Goal: Task Accomplishment & Management: Use online tool/utility

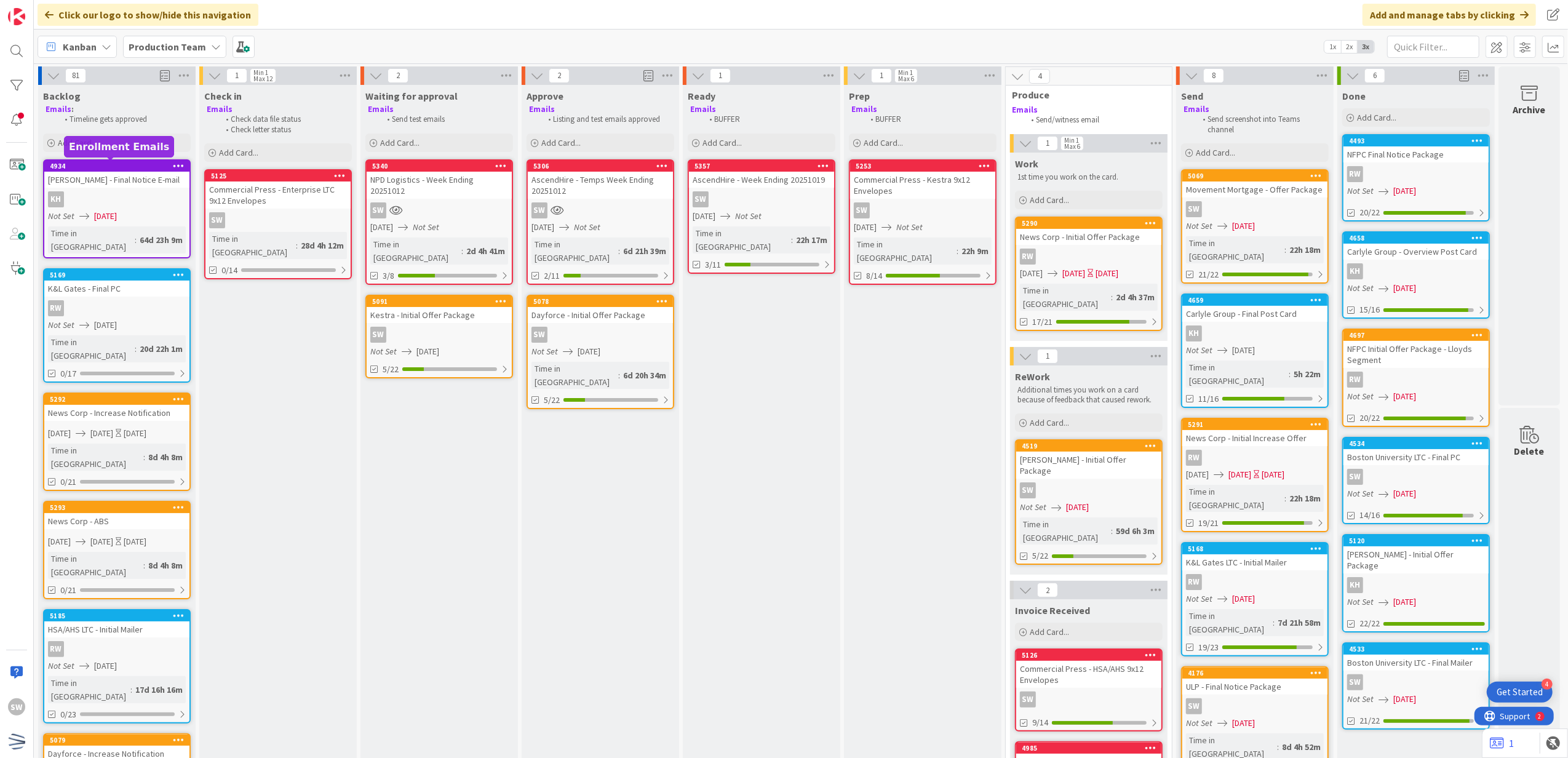
click at [138, 132] on div "Backlog Emails : Timeline gets approved Add Card..." at bounding box center [117, 119] width 157 height 70
click at [130, 143] on div "Add Card..." at bounding box center [117, 143] width 147 height 18
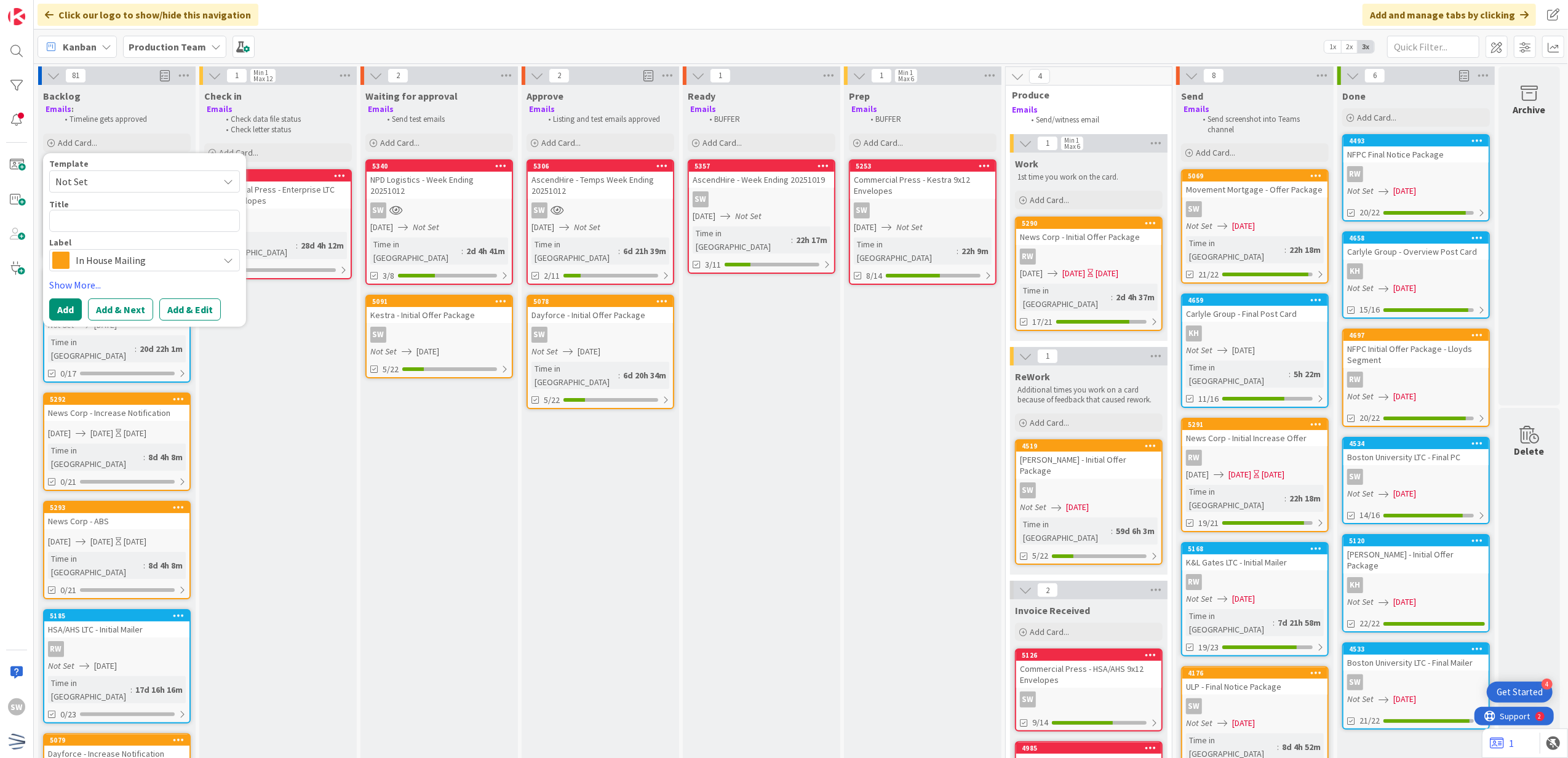
click at [118, 171] on span "Not Set" at bounding box center [144, 182] width 191 height 23
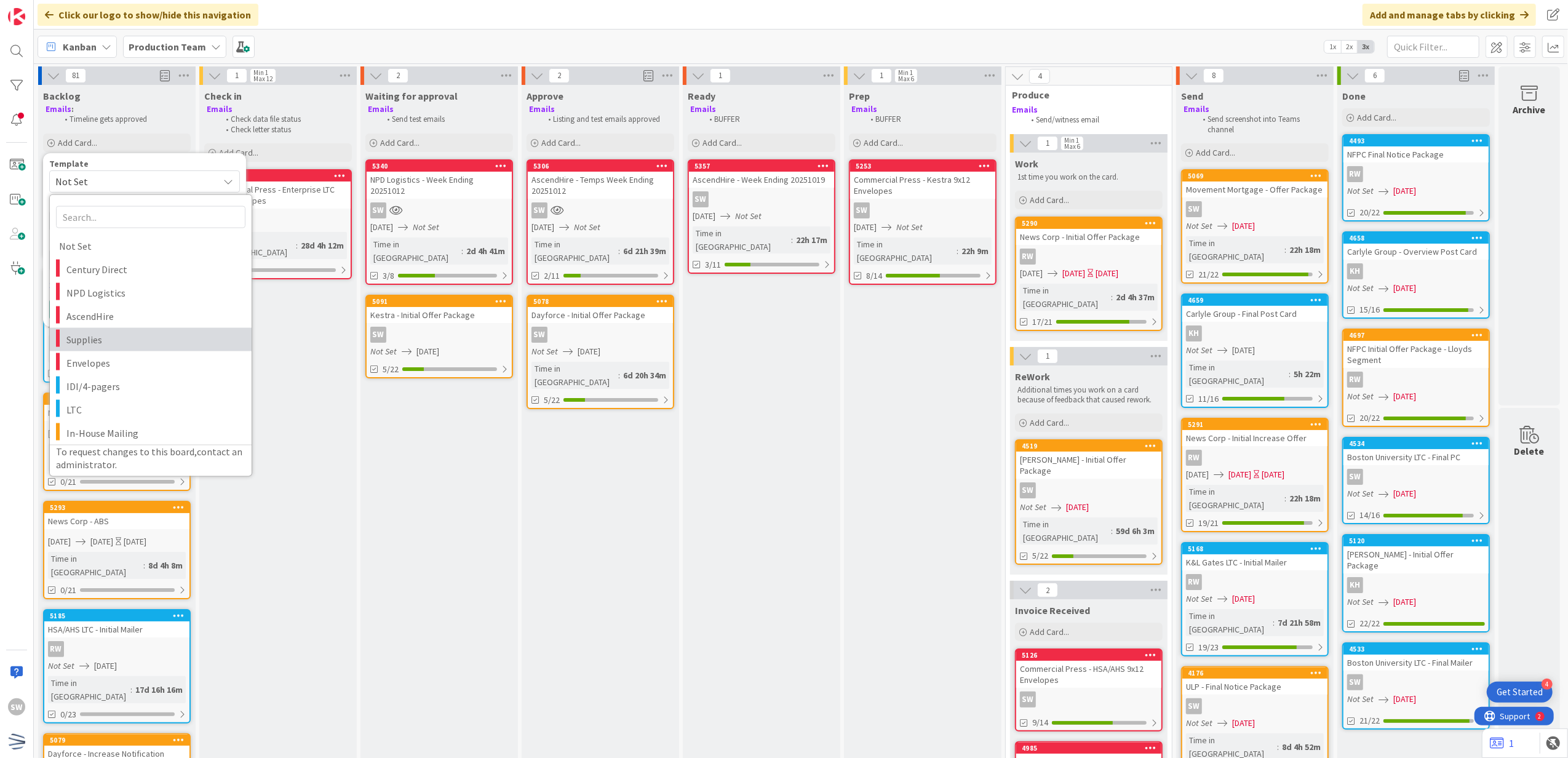
click at [126, 336] on span "Supplies" at bounding box center [154, 339] width 176 height 16
type textarea "x"
type textarea "Supplies"
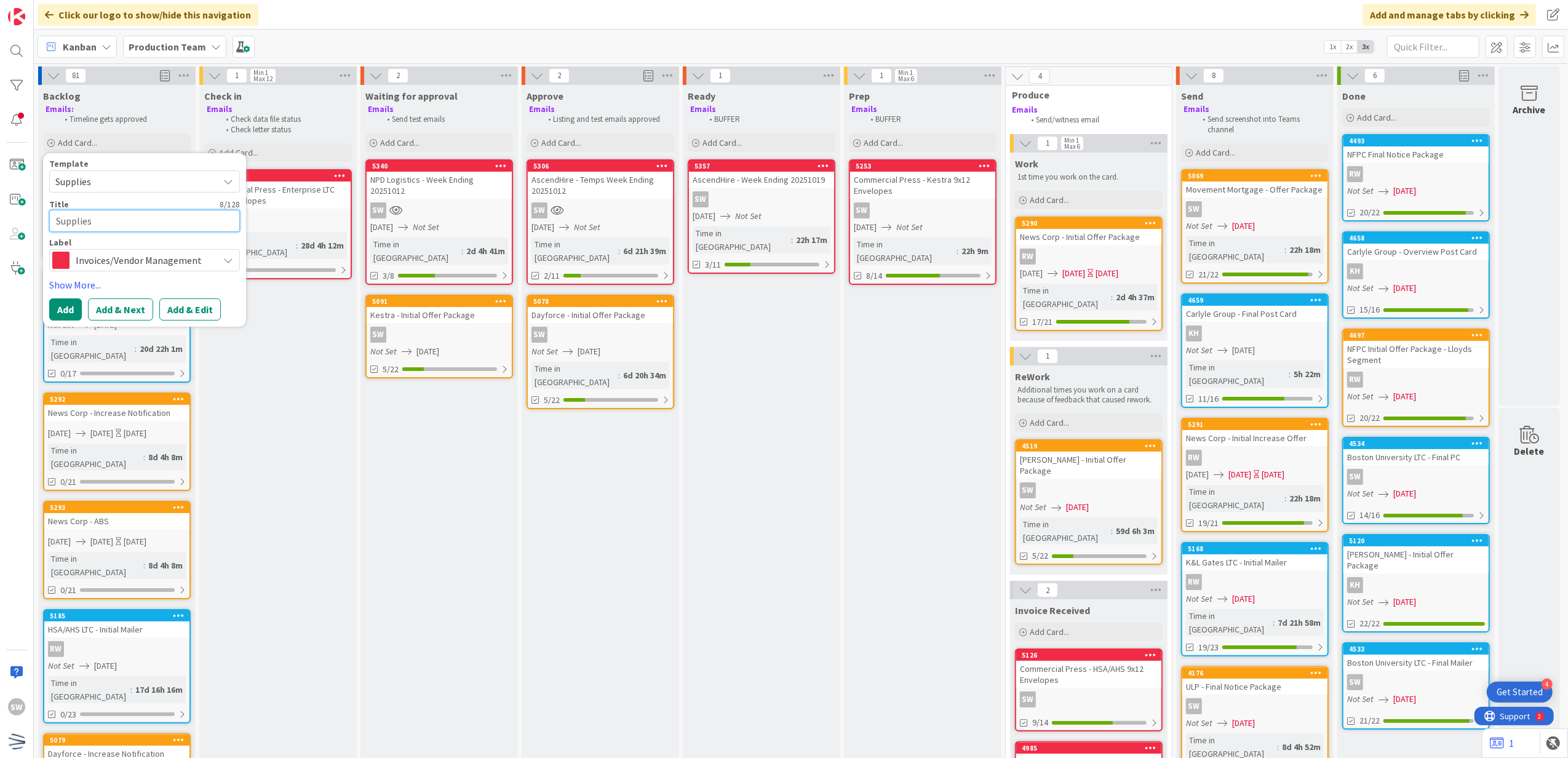
click at [136, 213] on textarea "Supplies" at bounding box center [144, 220] width 191 height 23
type textarea "x"
type textarea "P"
type textarea "x"
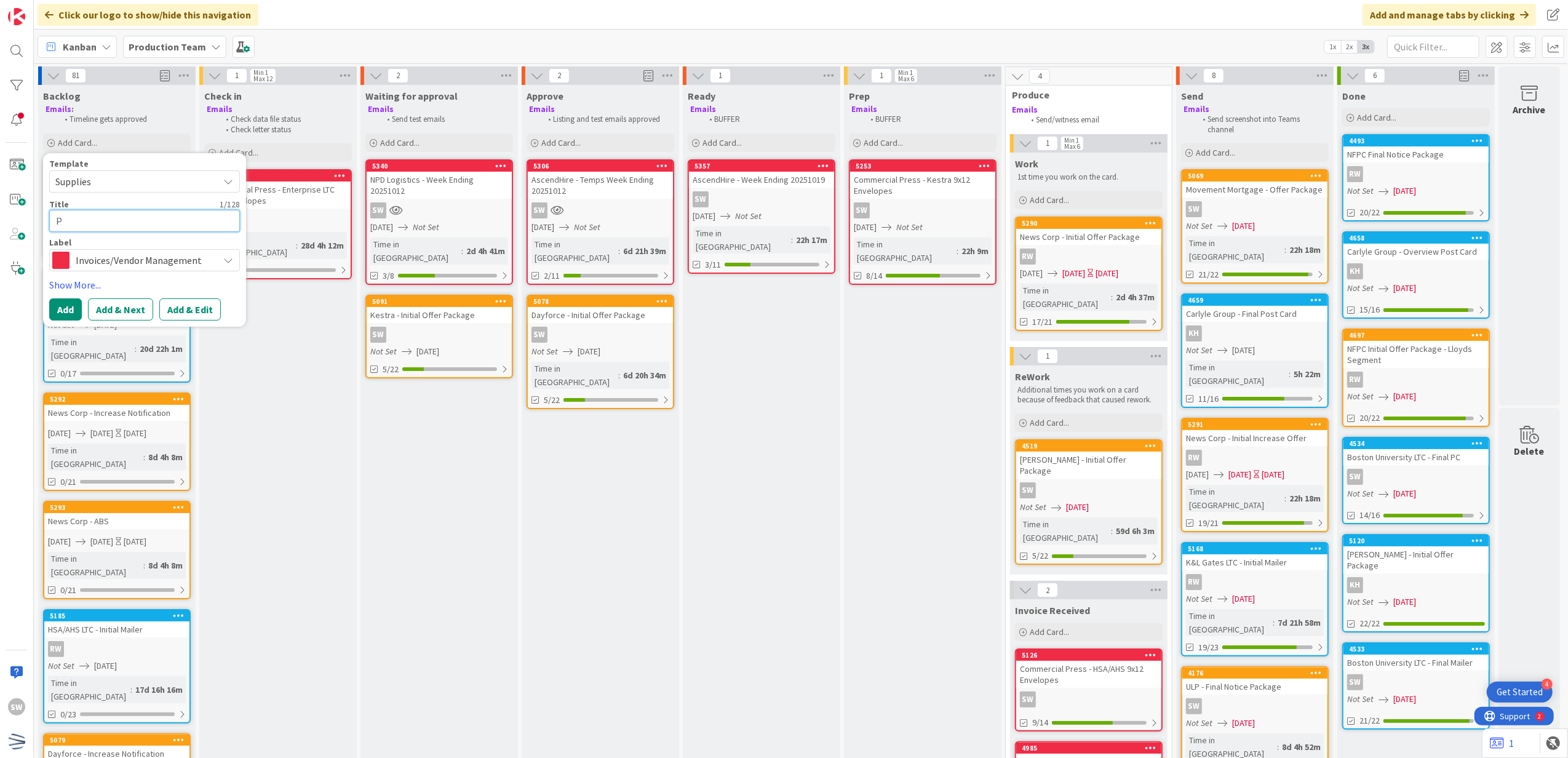
type textarea "Pa"
type textarea "x"
type textarea "Pap"
type textarea "x"
type textarea "[PERSON_NAME]"
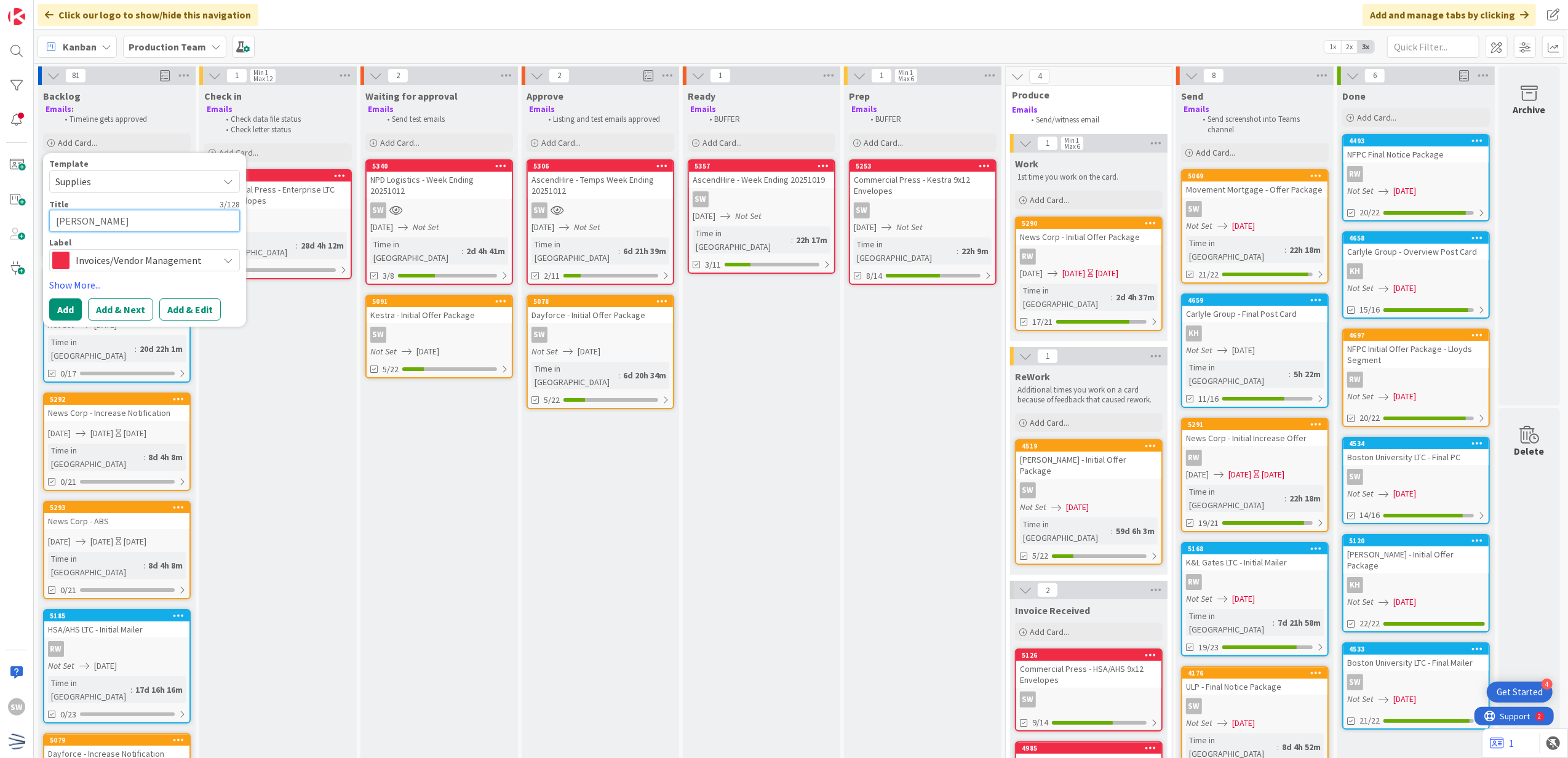
type textarea "x"
type textarea "Paper"
type textarea "x"
type textarea "Paperc"
type textarea "x"
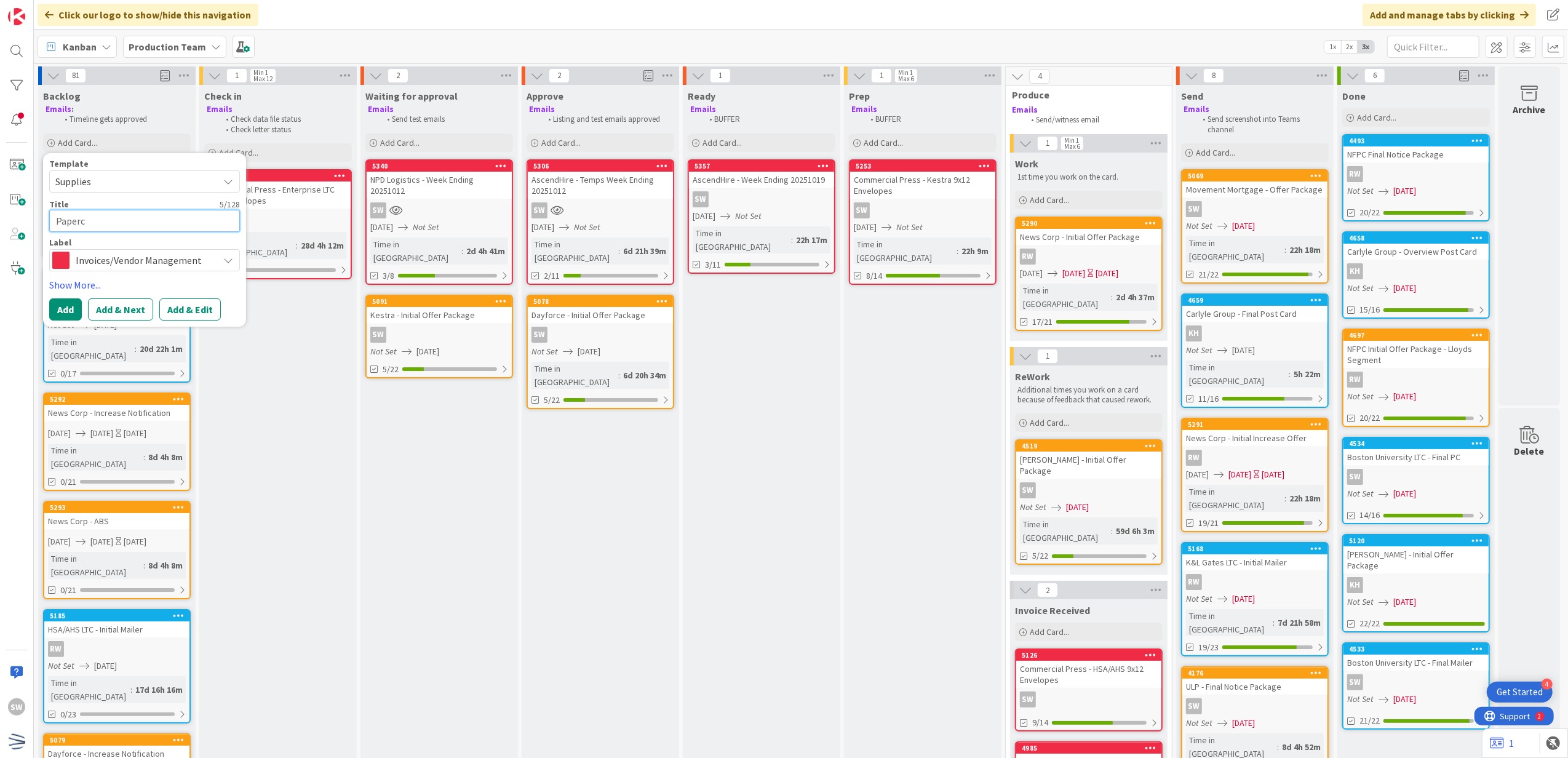
type textarea "Papercl"
type textarea "x"
type textarea "Paperclip"
type textarea "x"
type textarea "Paperclips"
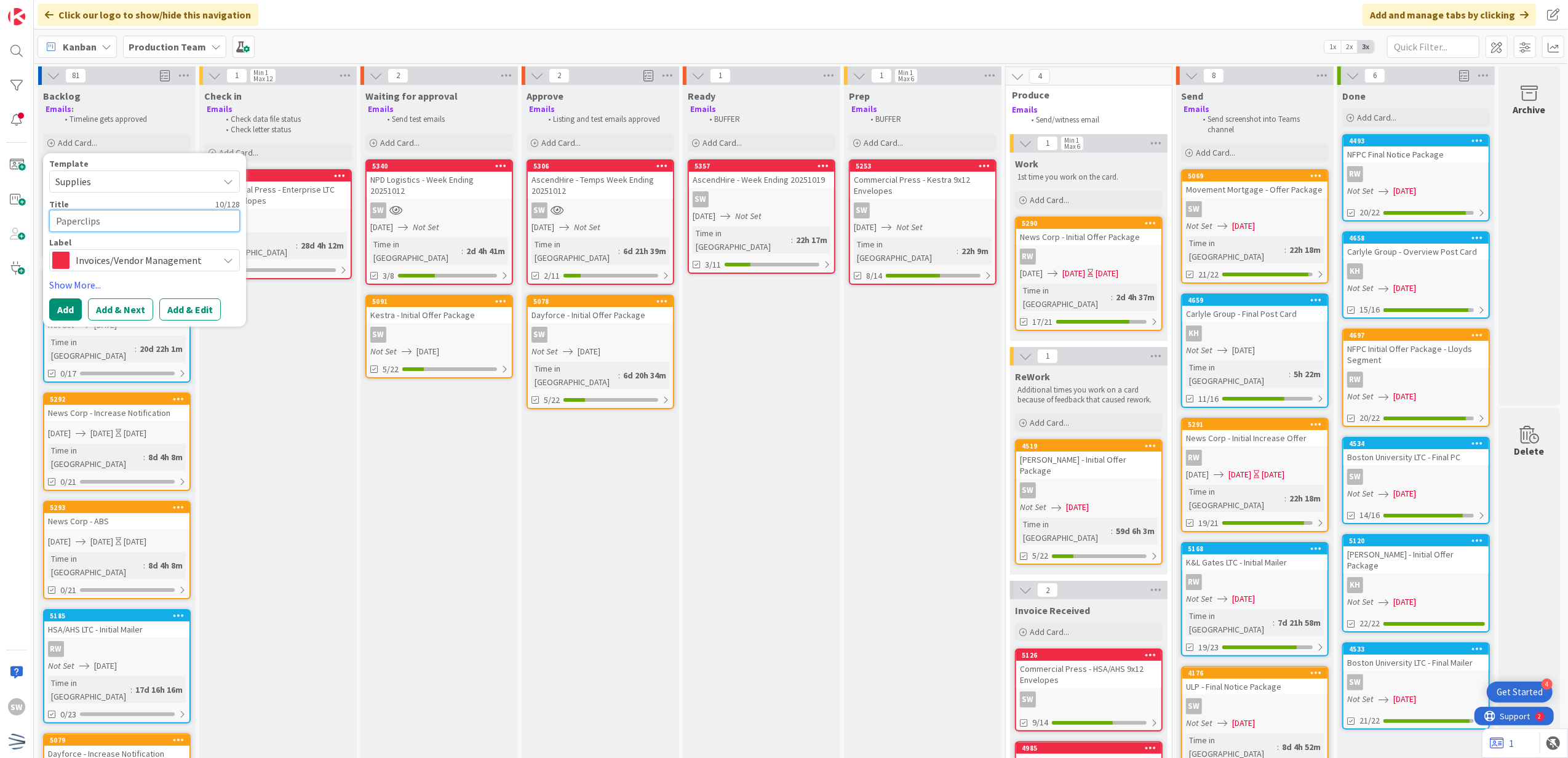
type textarea "x"
type textarea "Paperclips"
type textarea "x"
type textarea "Paperclips I"
type textarea "x"
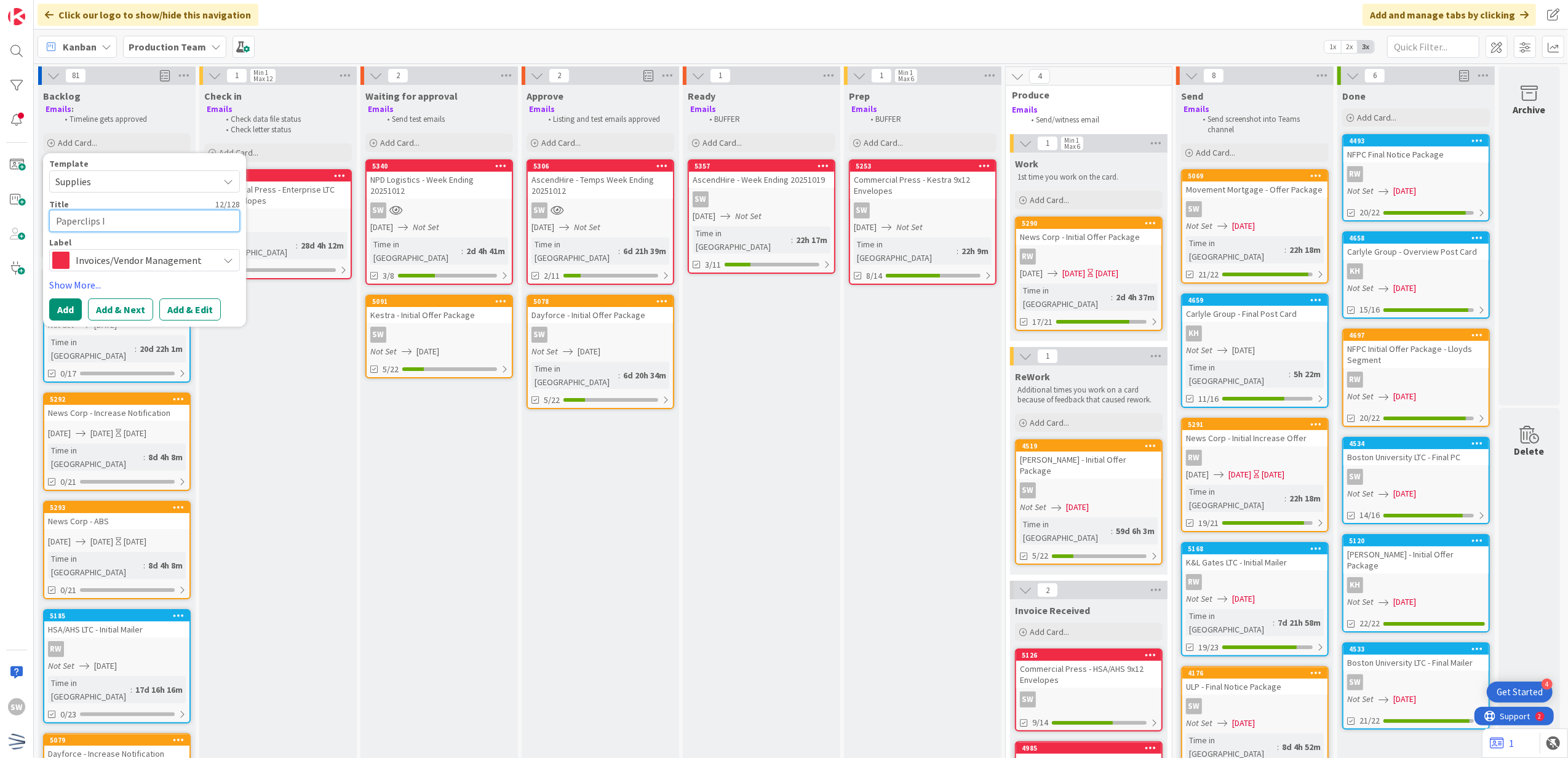
type textarea "Paperclips In"
type textarea "x"
type textarea "Paperclips Inc"
type textarea "x"
type textarea "Paperclips Inc"
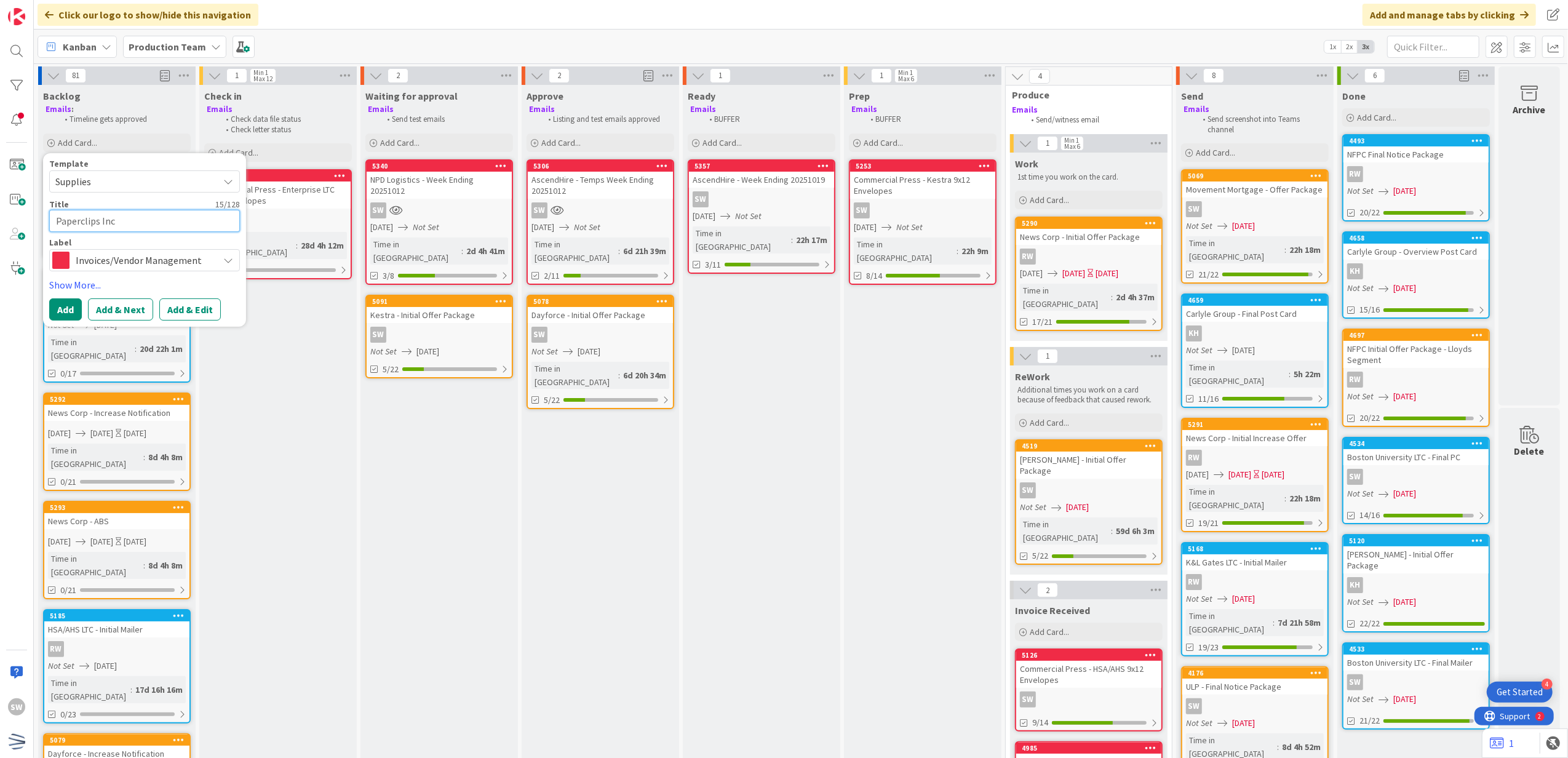
type textarea "x"
type textarea "Paperclips Inc -"
type textarea "x"
type textarea "Paperclips Inc -"
type textarea "x"
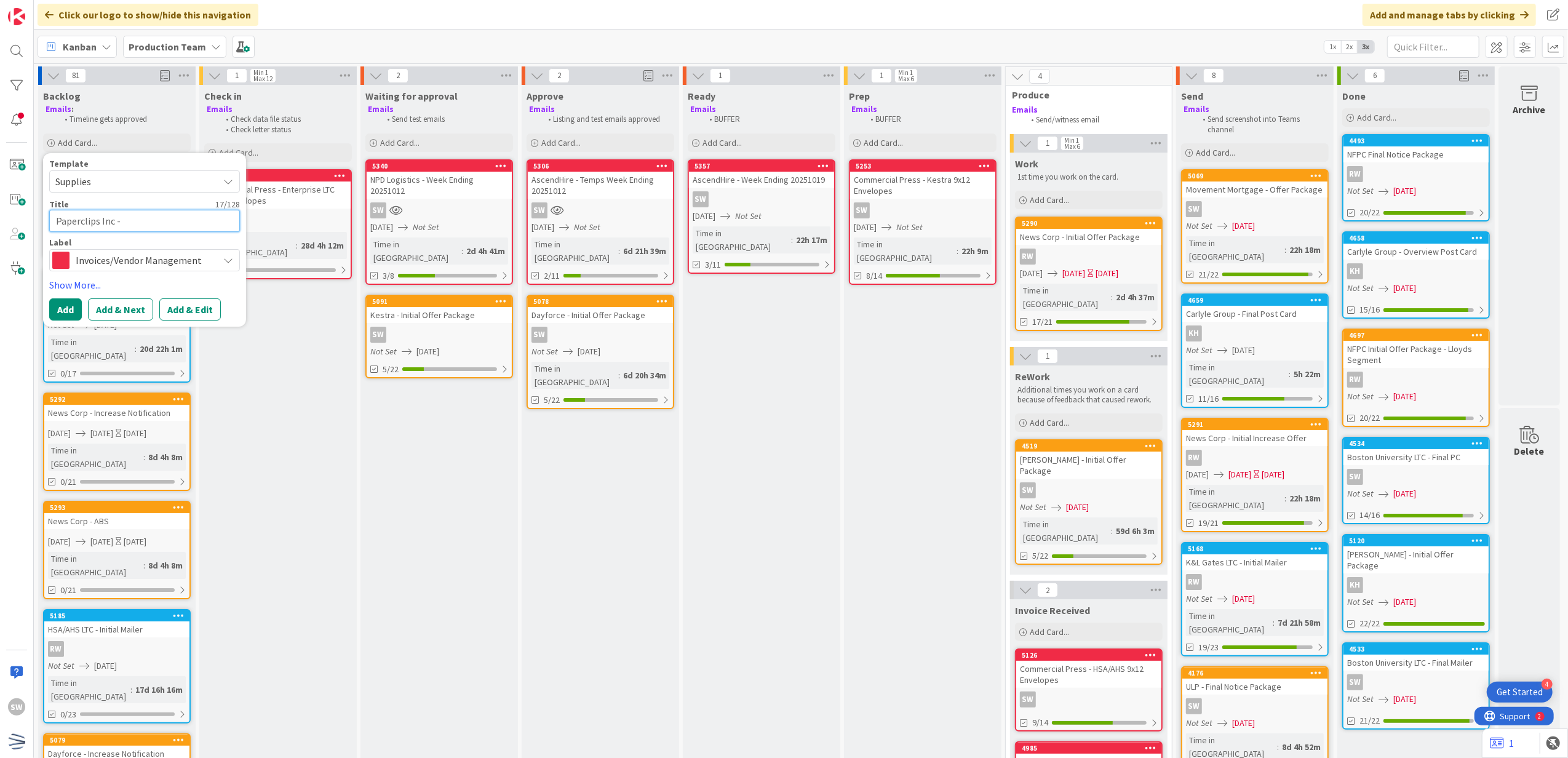
type textarea "Paperclips Inc - K"
type textarea "x"
type textarea "Paperclips Inc - Ke"
type textarea "x"
type textarea "Paperclips Inc - Kes"
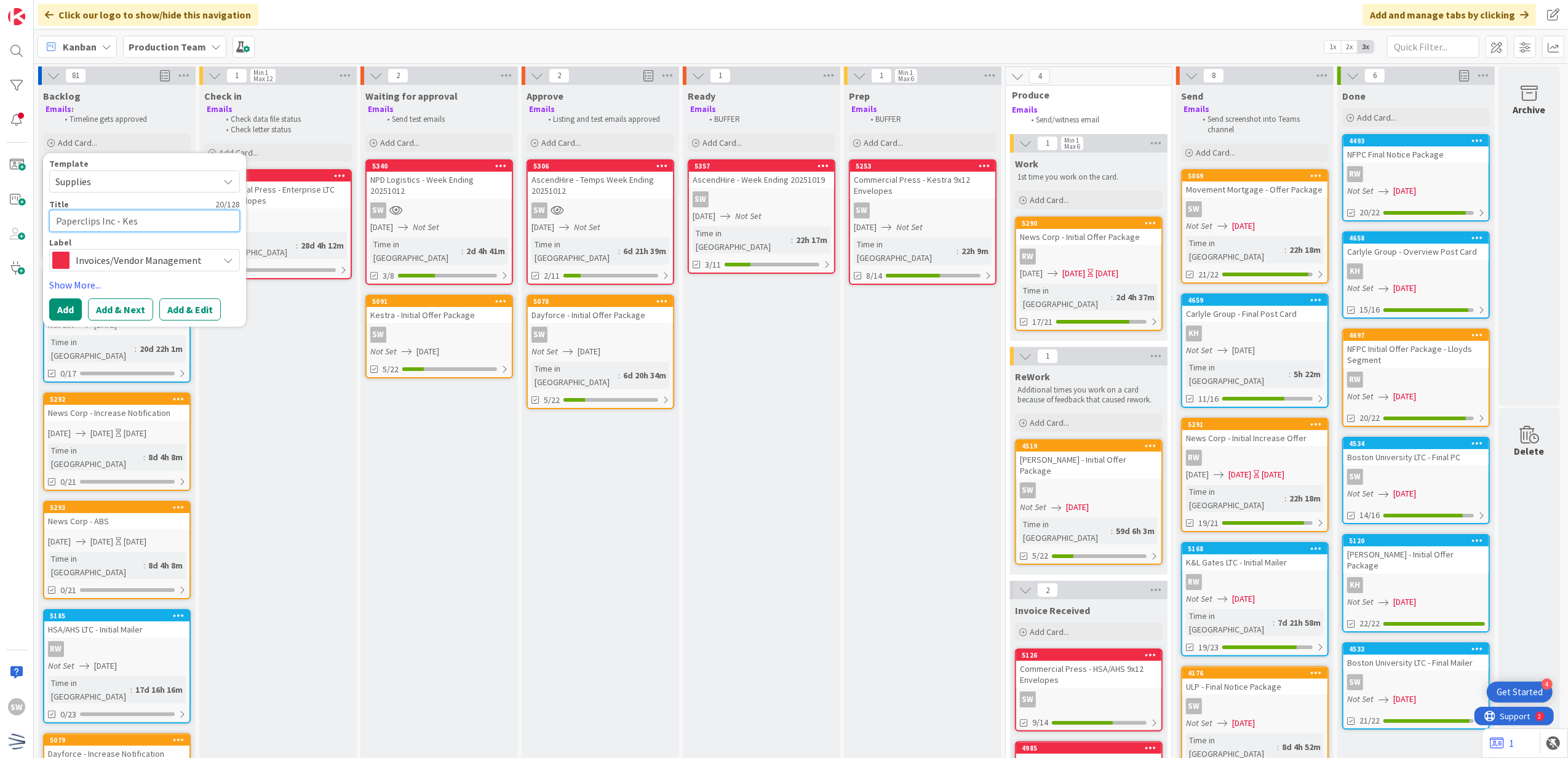
type textarea "x"
type textarea "Paperclips Inc - Kest"
type textarea "x"
type textarea "Paperclips Inc - Kestr"
type textarea "x"
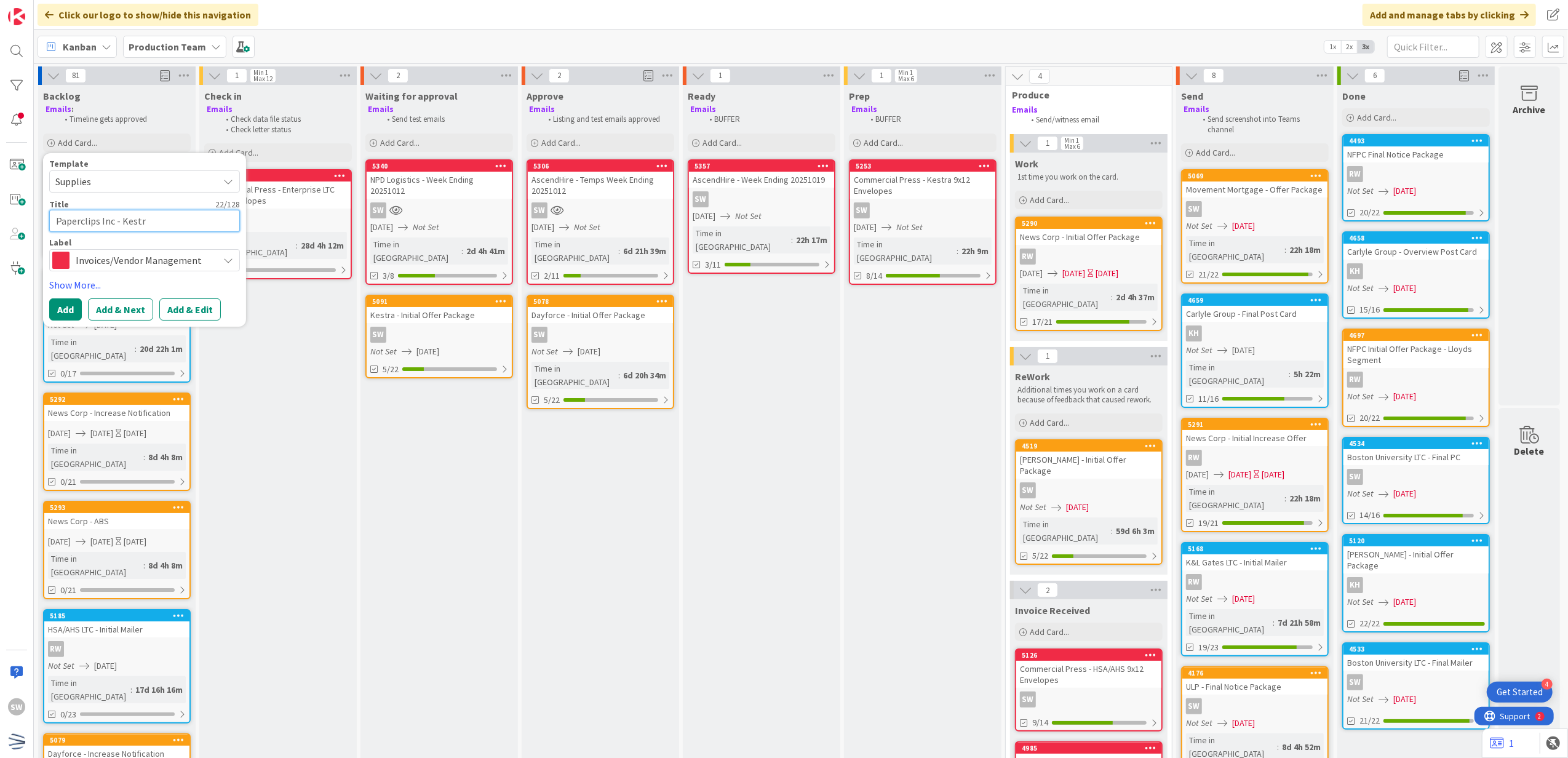
type textarea "Paperclips Inc - Kestra"
type textarea "x"
type textarea "Paperclips Inc - Kestra"
type textarea "x"
type textarea "Paperclips Inc - Kestra S"
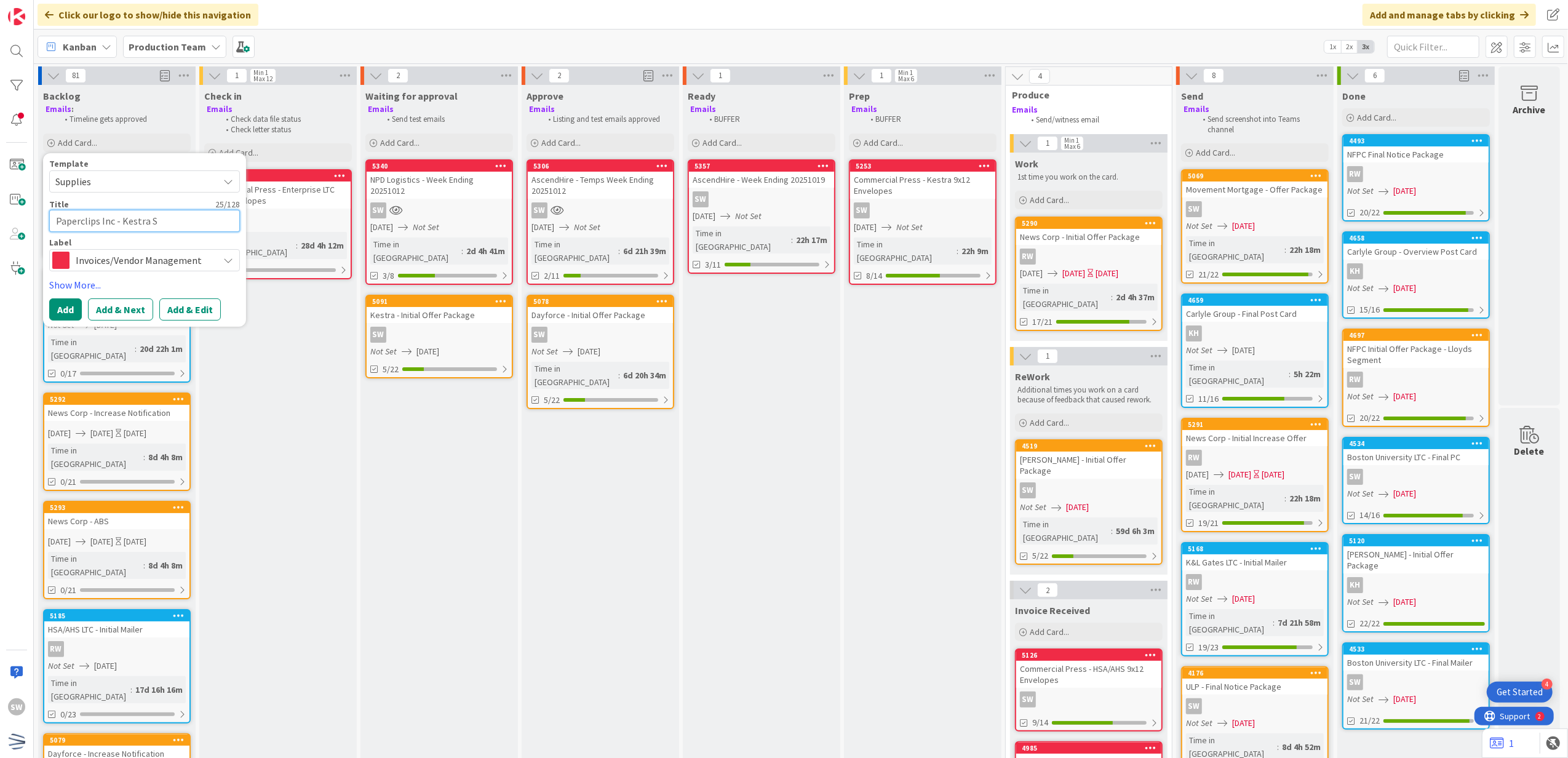
type textarea "x"
type textarea "Paperclips Inc - Kestra Su"
type textarea "x"
type textarea "Paperclips Inc - Kestra Sup"
type textarea "x"
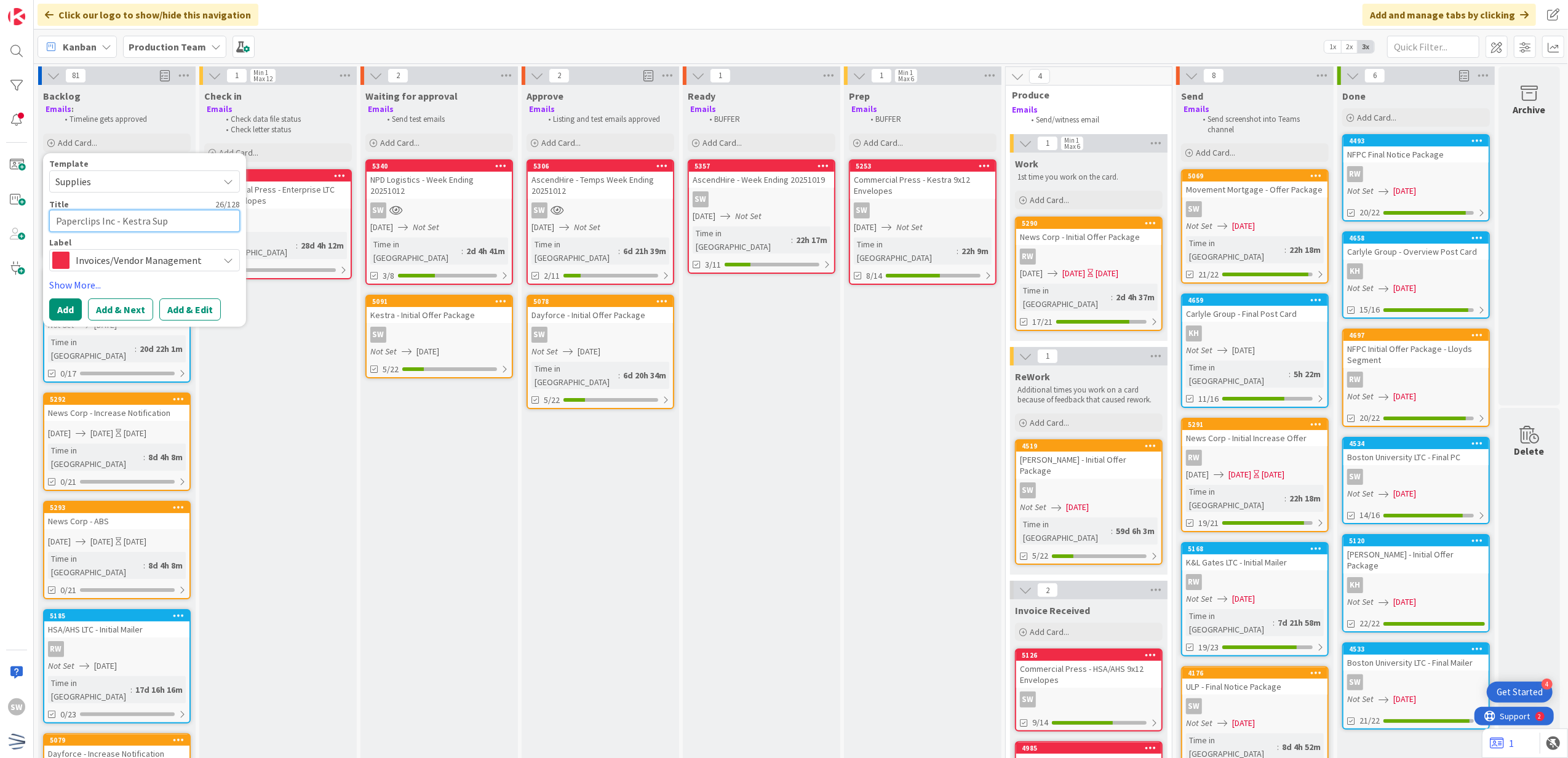
type textarea "Paperclips Inc - Kestra Supp"
type textarea "x"
type textarea "Paperclips Inc - Kestra Suppl"
type textarea "x"
type textarea "Paperclips Inc - Kestra Suppl"
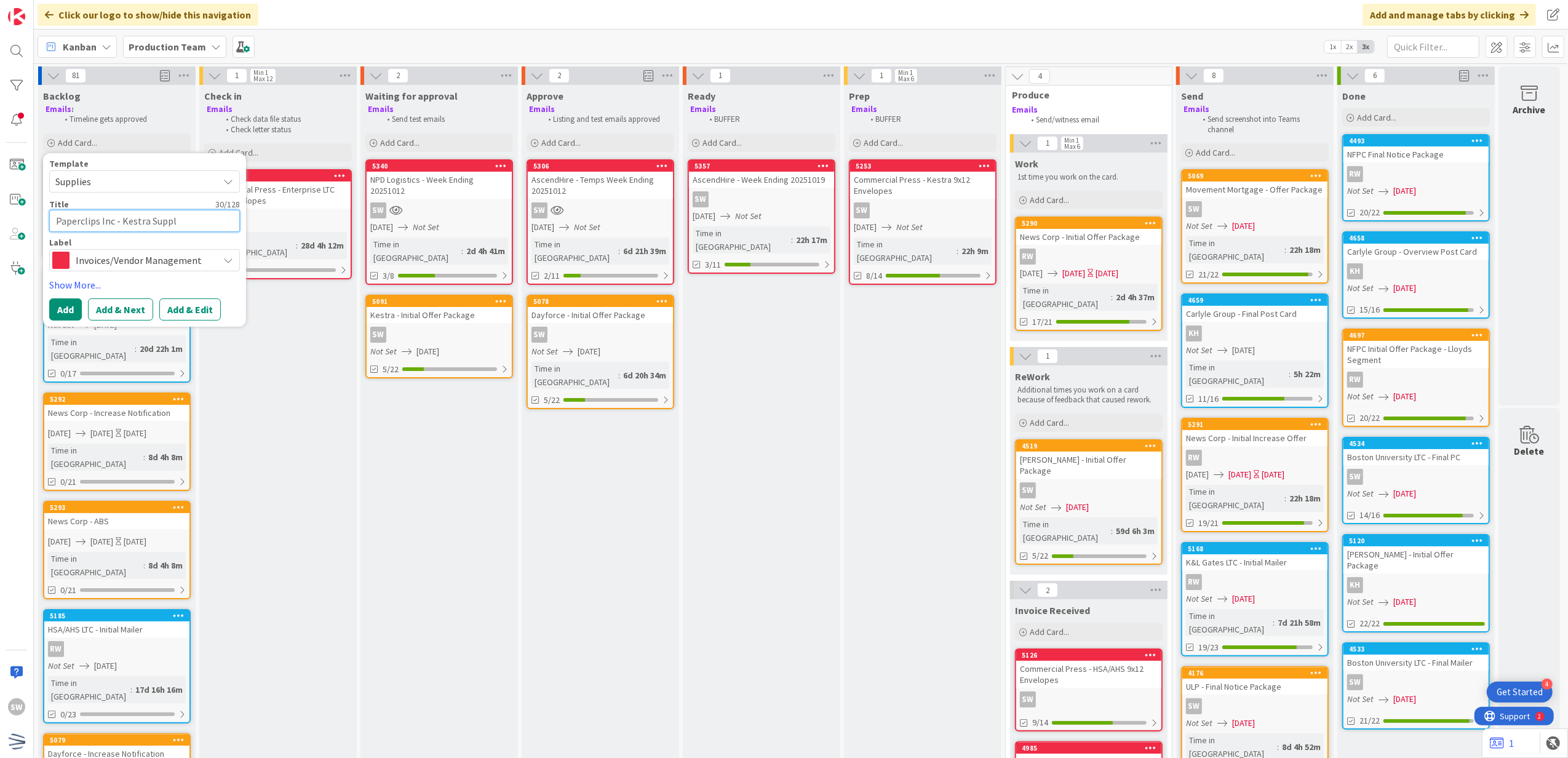
type textarea "x"
type textarea "Paperclips Inc - Kestra Suppl"
type textarea "x"
type textarea "Paperclips Inc - Kestra Suppl"
type textarea "x"
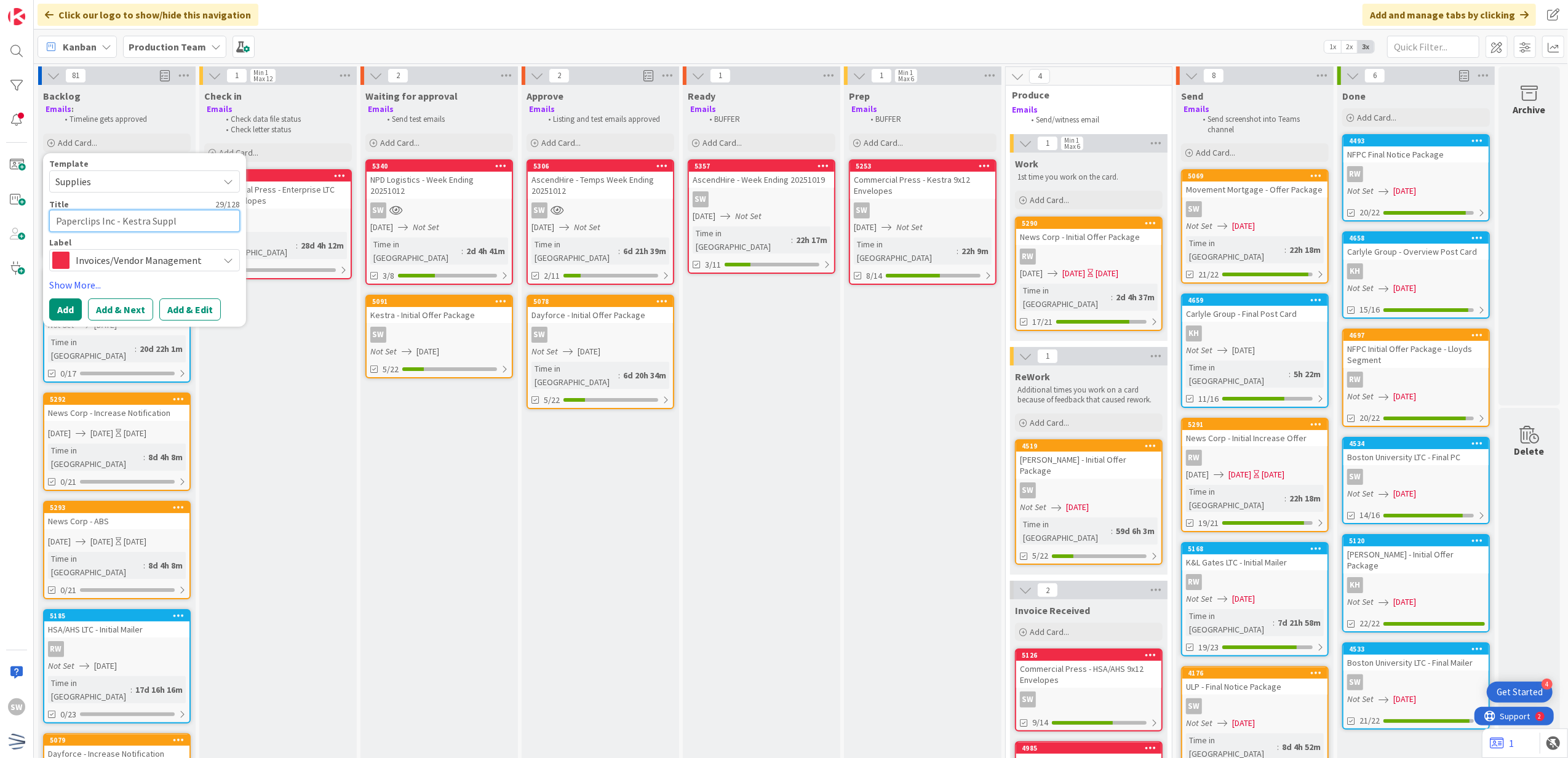
type textarea "Paperclips Inc - Kestra Supply"
type textarea "x"
type textarea "Paperclips Inc - Kestra Supply"
type textarea "x"
type textarea "Paperclips Inc - Kestra Supply O"
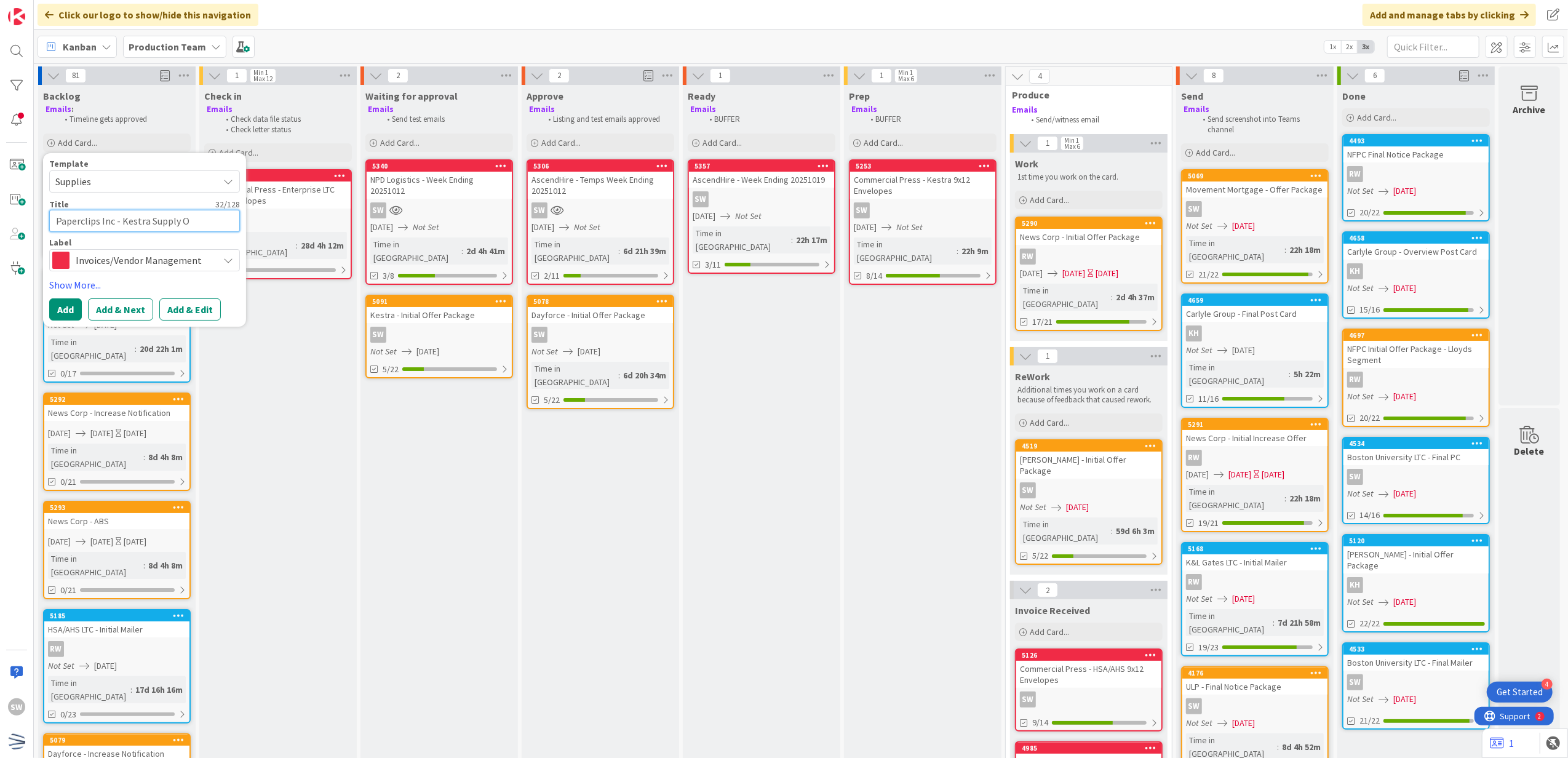
type textarea "x"
type textarea "Paperclips Inc - Kestra Supply Or"
type textarea "x"
type textarea "Paperclips Inc - Kestra Supply Ord"
type textarea "x"
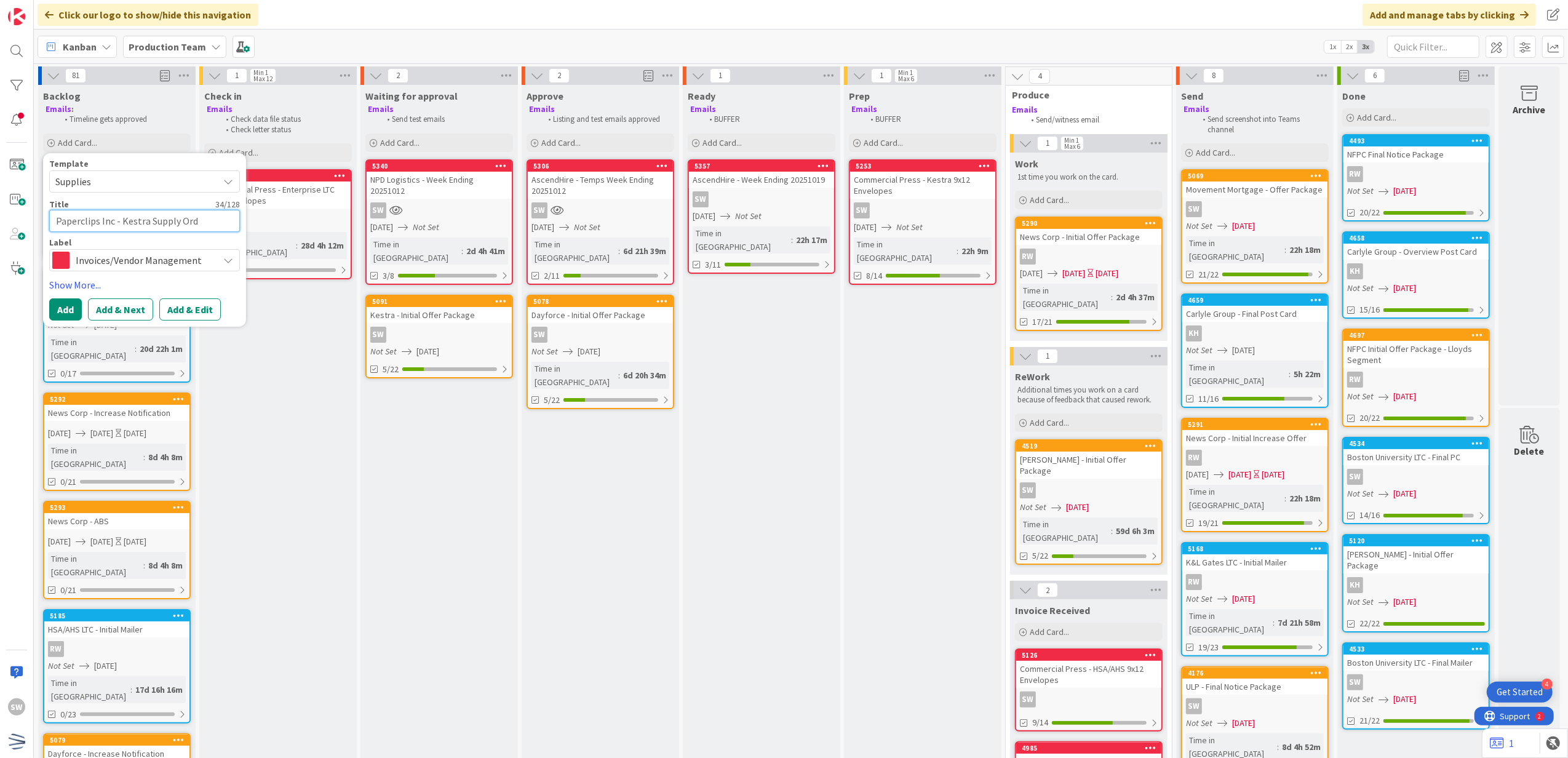
type textarea "Paperclips Inc - Kestra Supply Orde"
type textarea "x"
type textarea "Paperclips Inc - Kestra Supply Order"
click at [55, 282] on link "Show More..." at bounding box center [144, 285] width 191 height 14
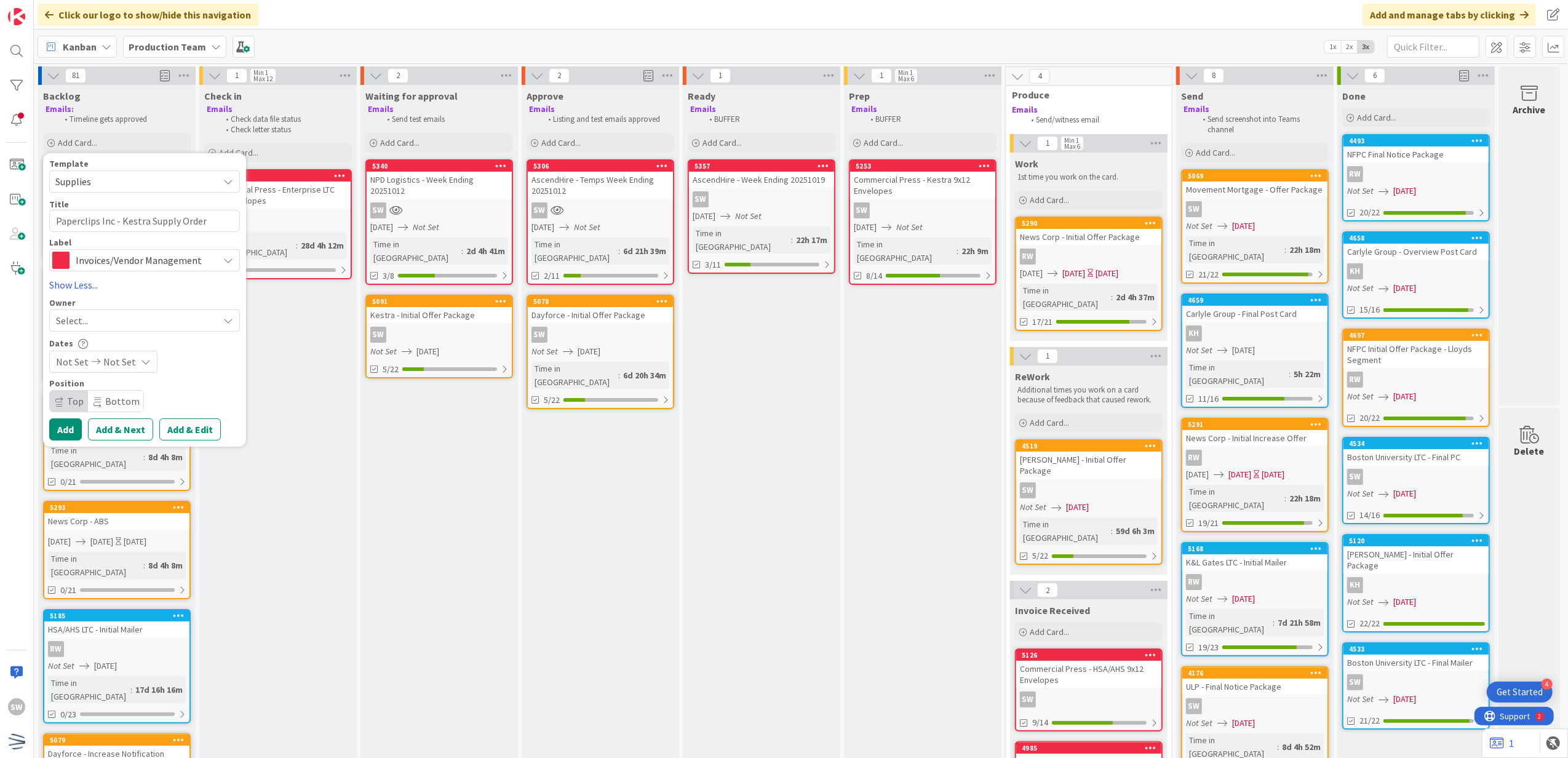
click at [75, 306] on div "Owner" at bounding box center [144, 303] width 191 height 9
click at [77, 310] on div "Select..." at bounding box center [144, 321] width 191 height 23
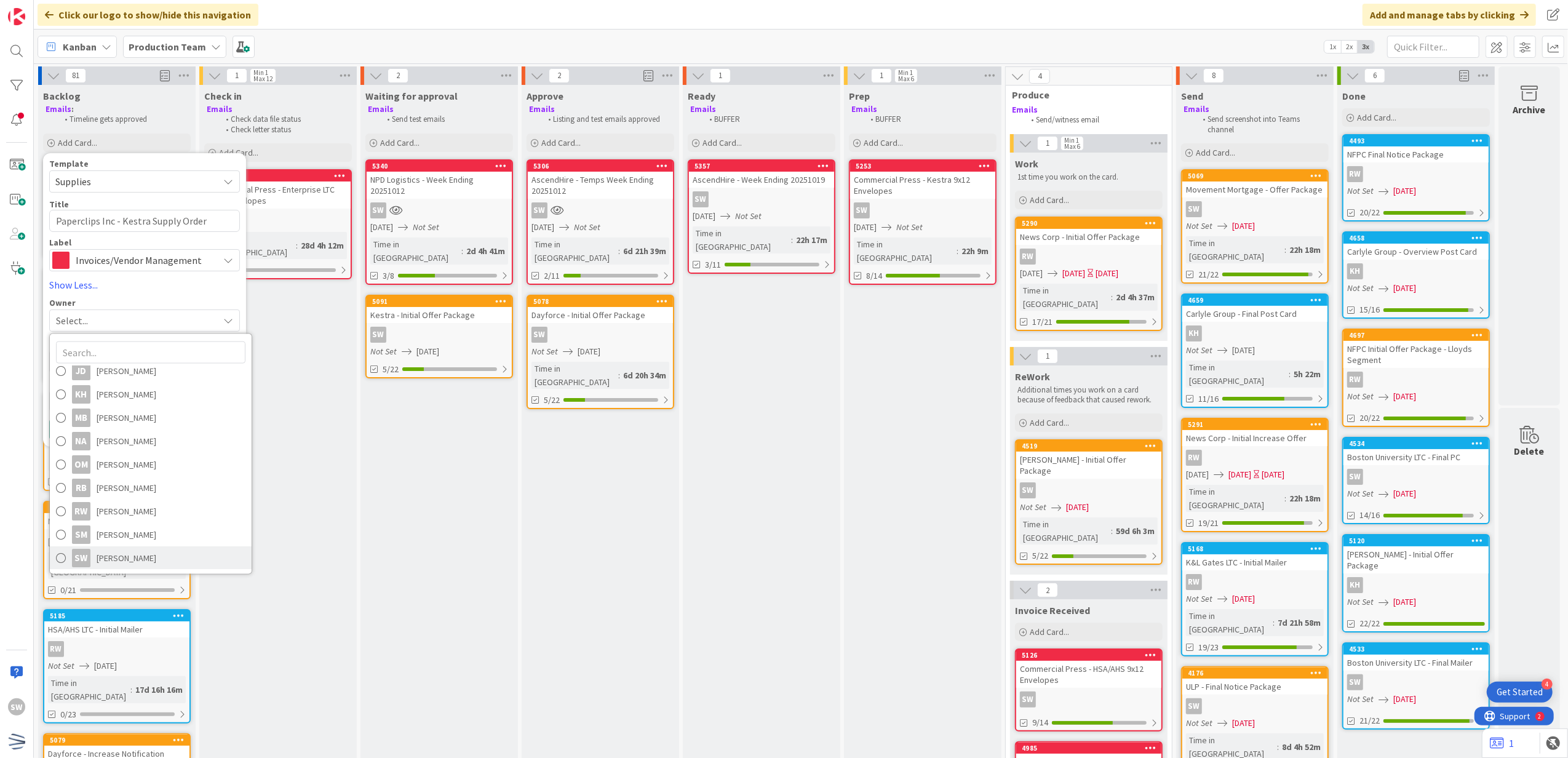
scroll to position [82, 9]
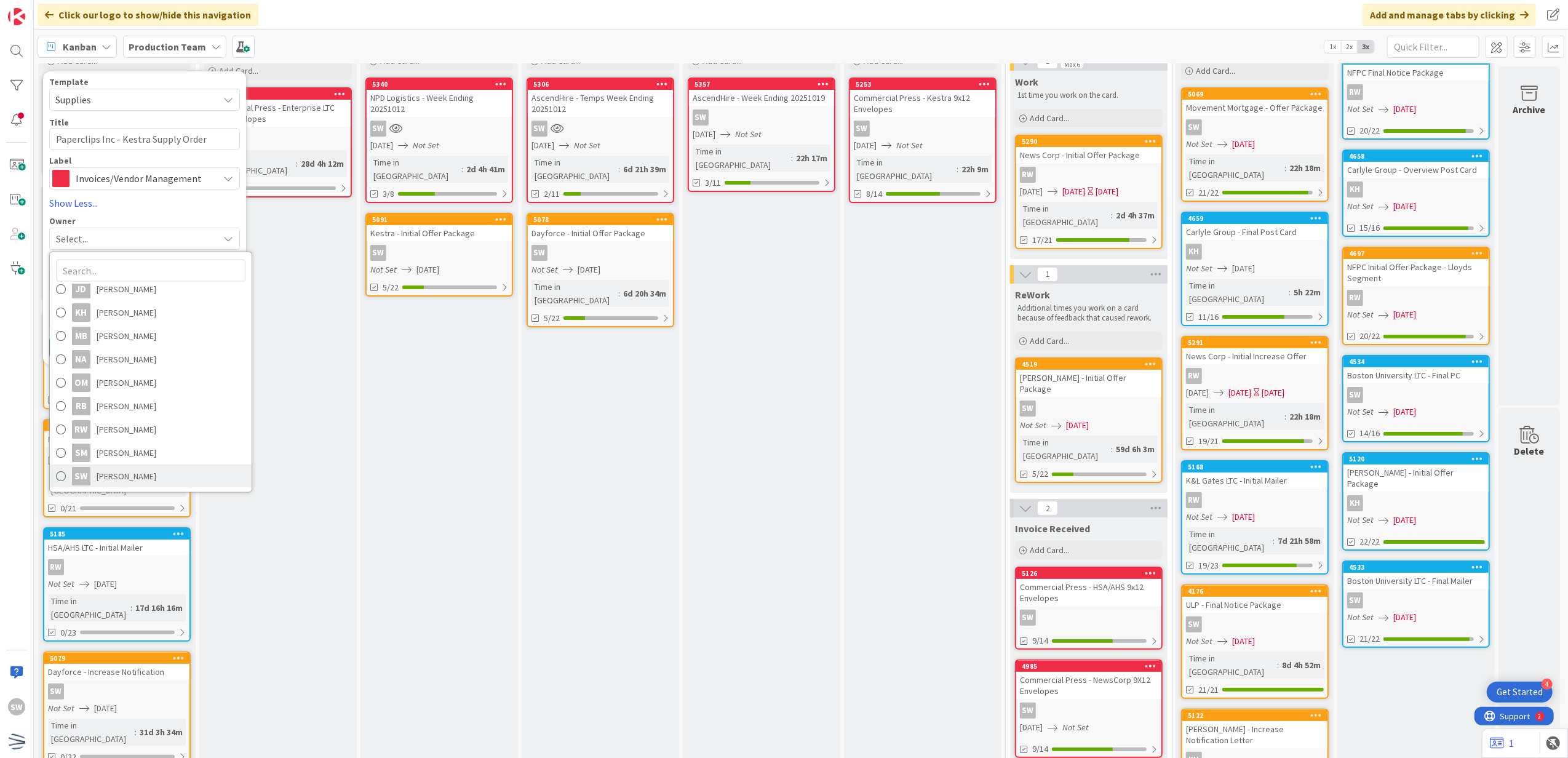
click at [134, 473] on span "[PERSON_NAME]" at bounding box center [126, 476] width 60 height 18
type textarea "x"
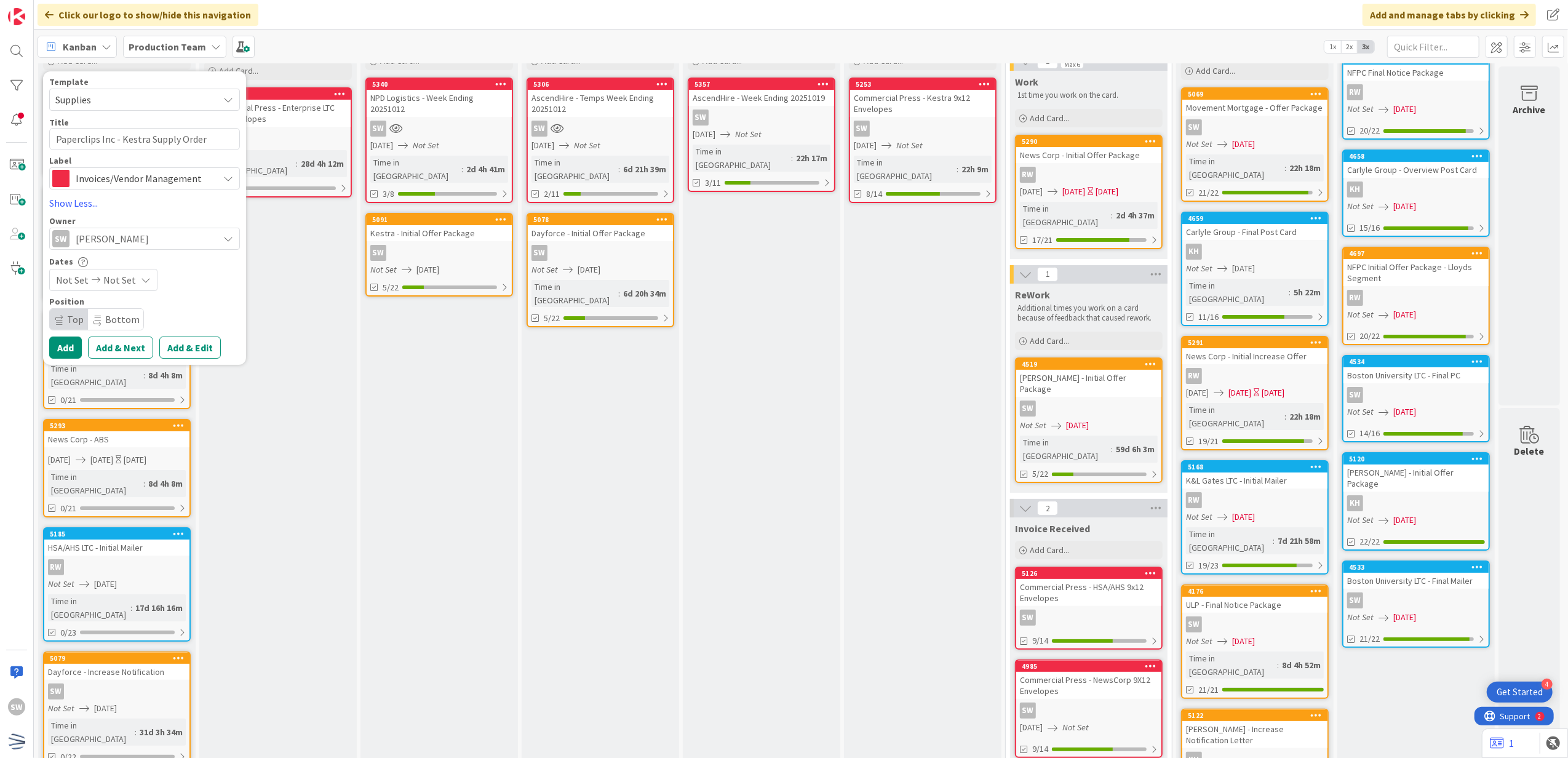
click at [117, 283] on span "Not Set" at bounding box center [119, 280] width 33 height 14
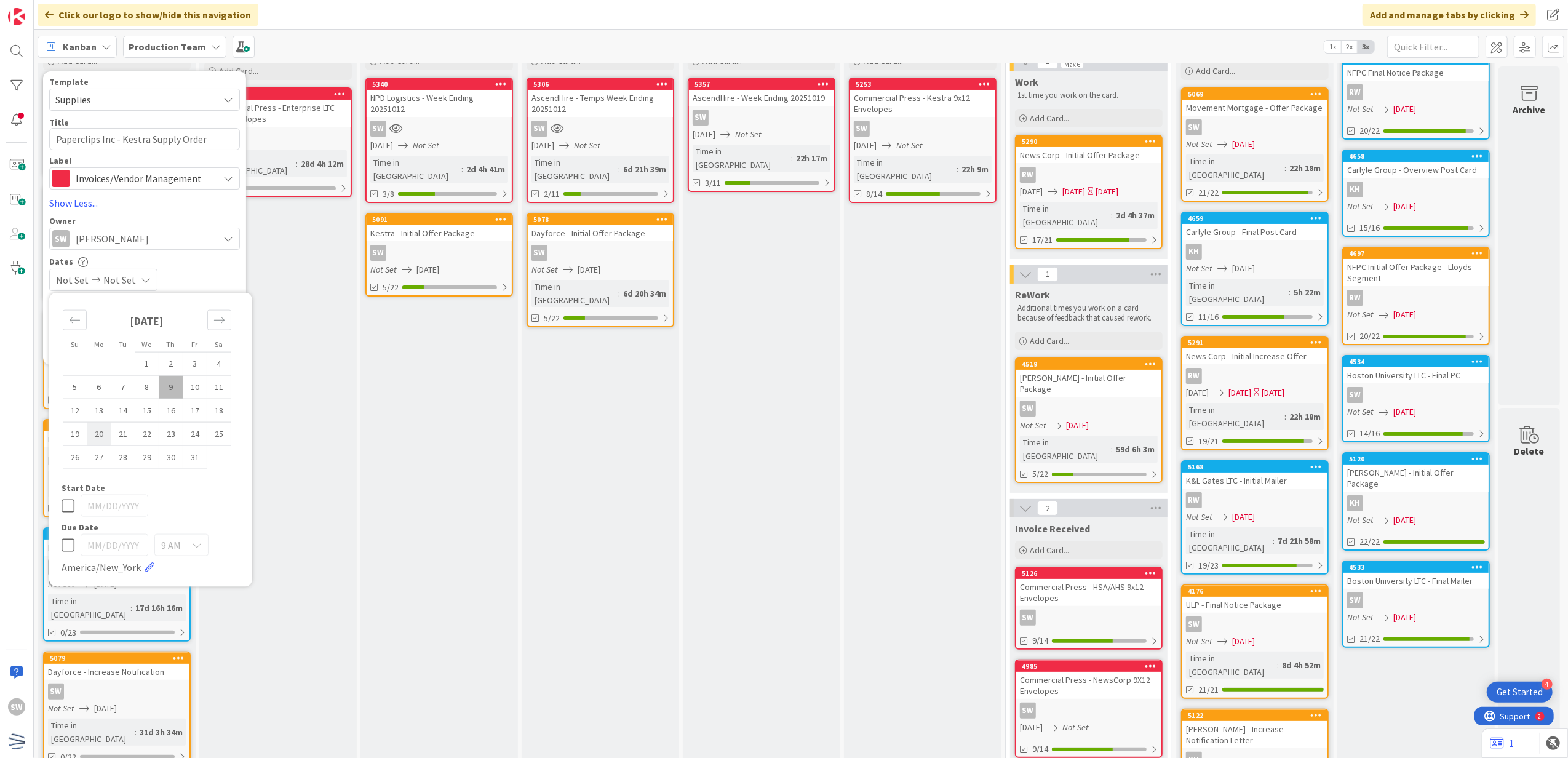
click at [88, 435] on td "20" at bounding box center [99, 434] width 24 height 23
type input "[DATE]"
type textarea "x"
click at [207, 274] on div "[DATE] Not Set" at bounding box center [144, 280] width 191 height 23
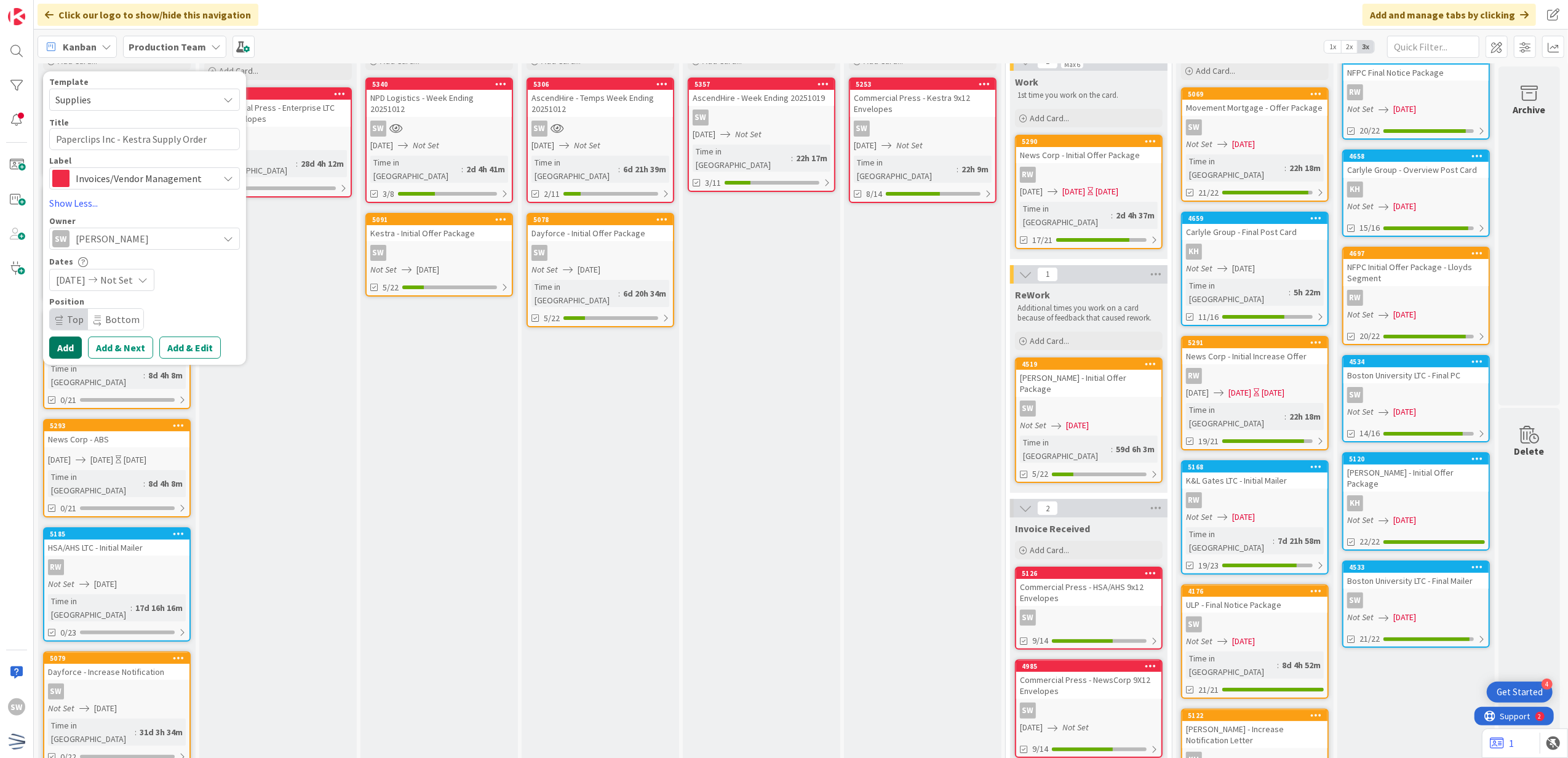
click at [50, 345] on button "Add" at bounding box center [65, 347] width 33 height 23
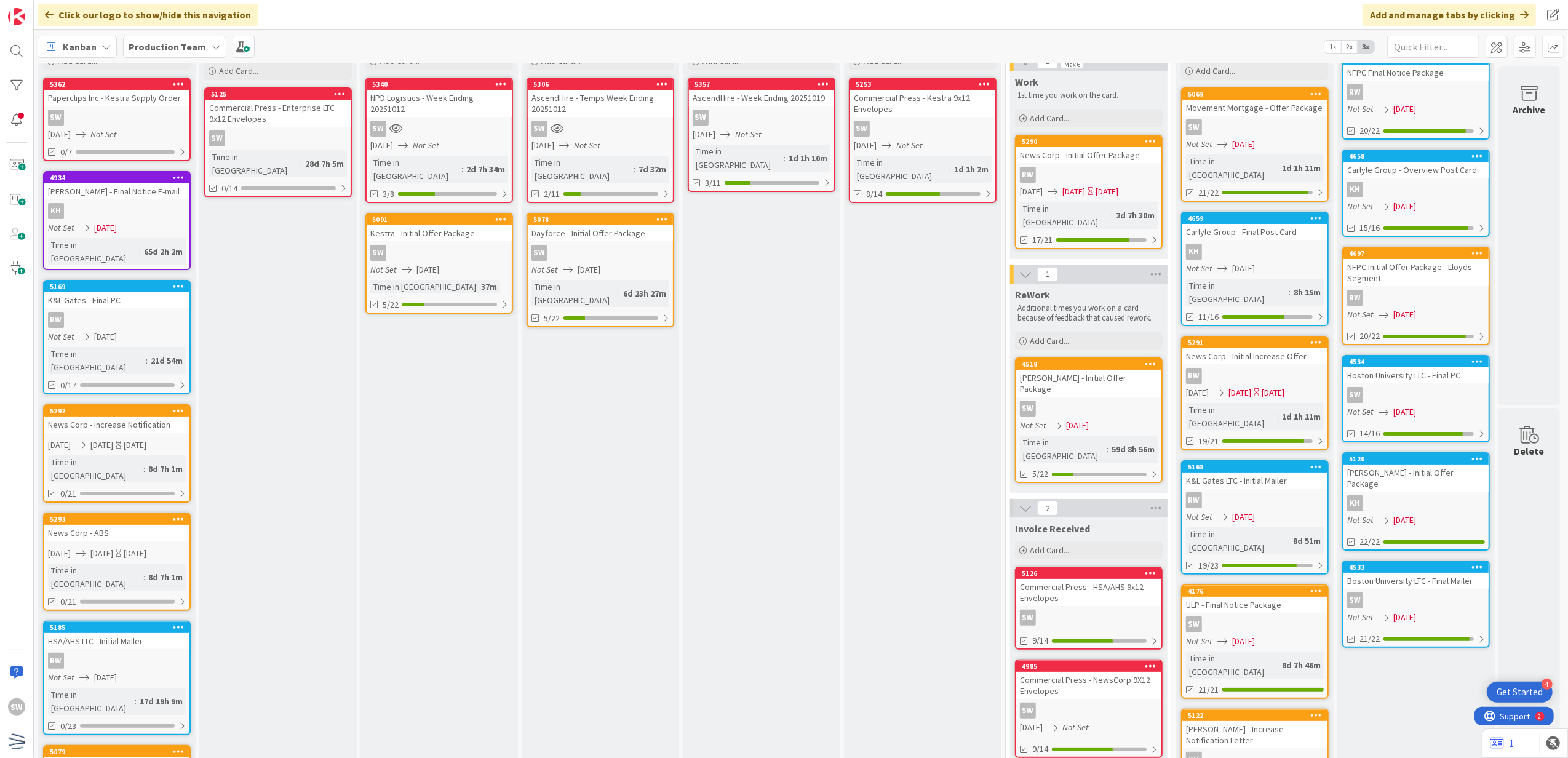
click at [144, 113] on div "SW" at bounding box center [117, 117] width 145 height 16
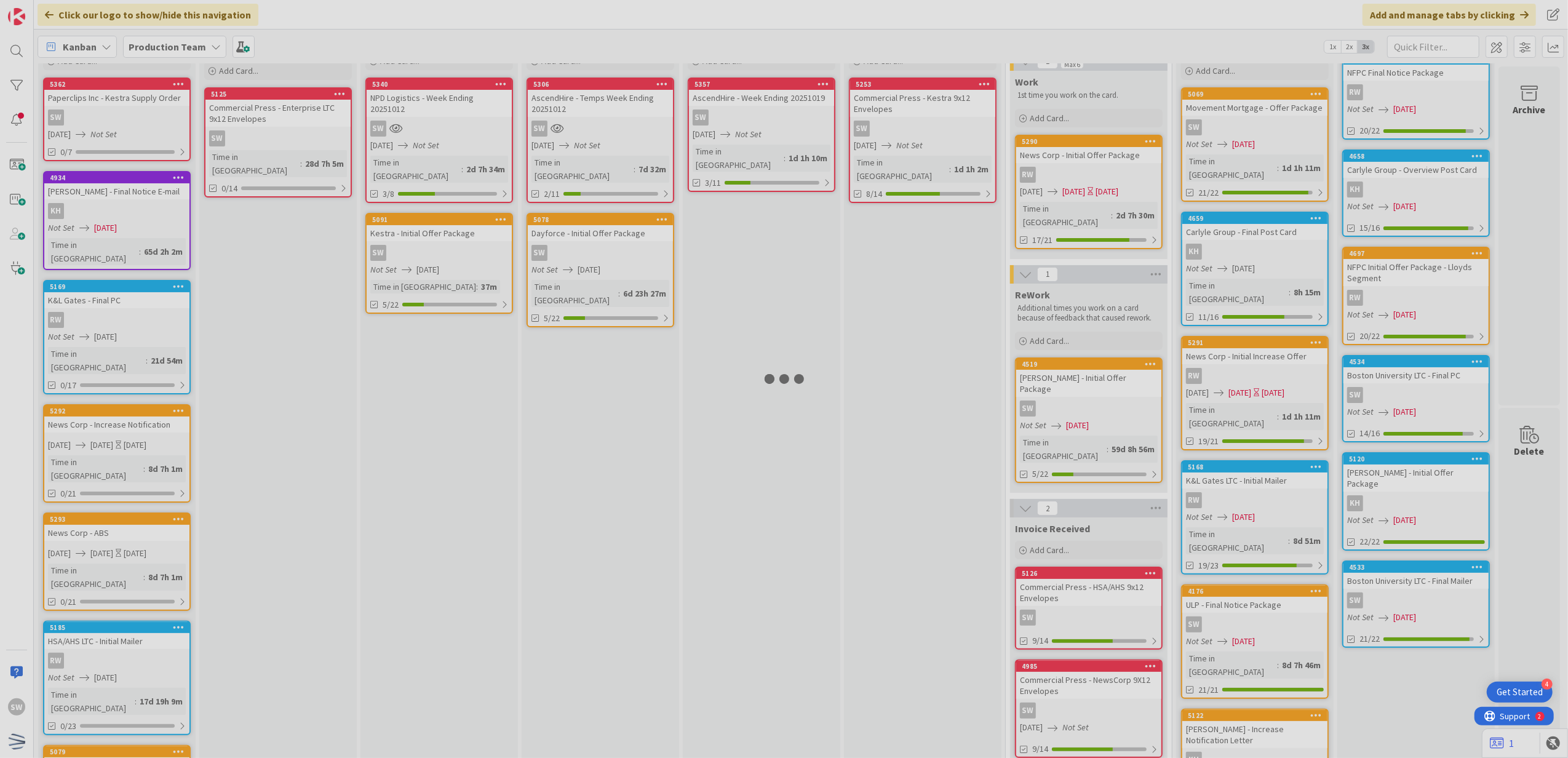
click at [144, 113] on div at bounding box center [784, 379] width 1568 height 758
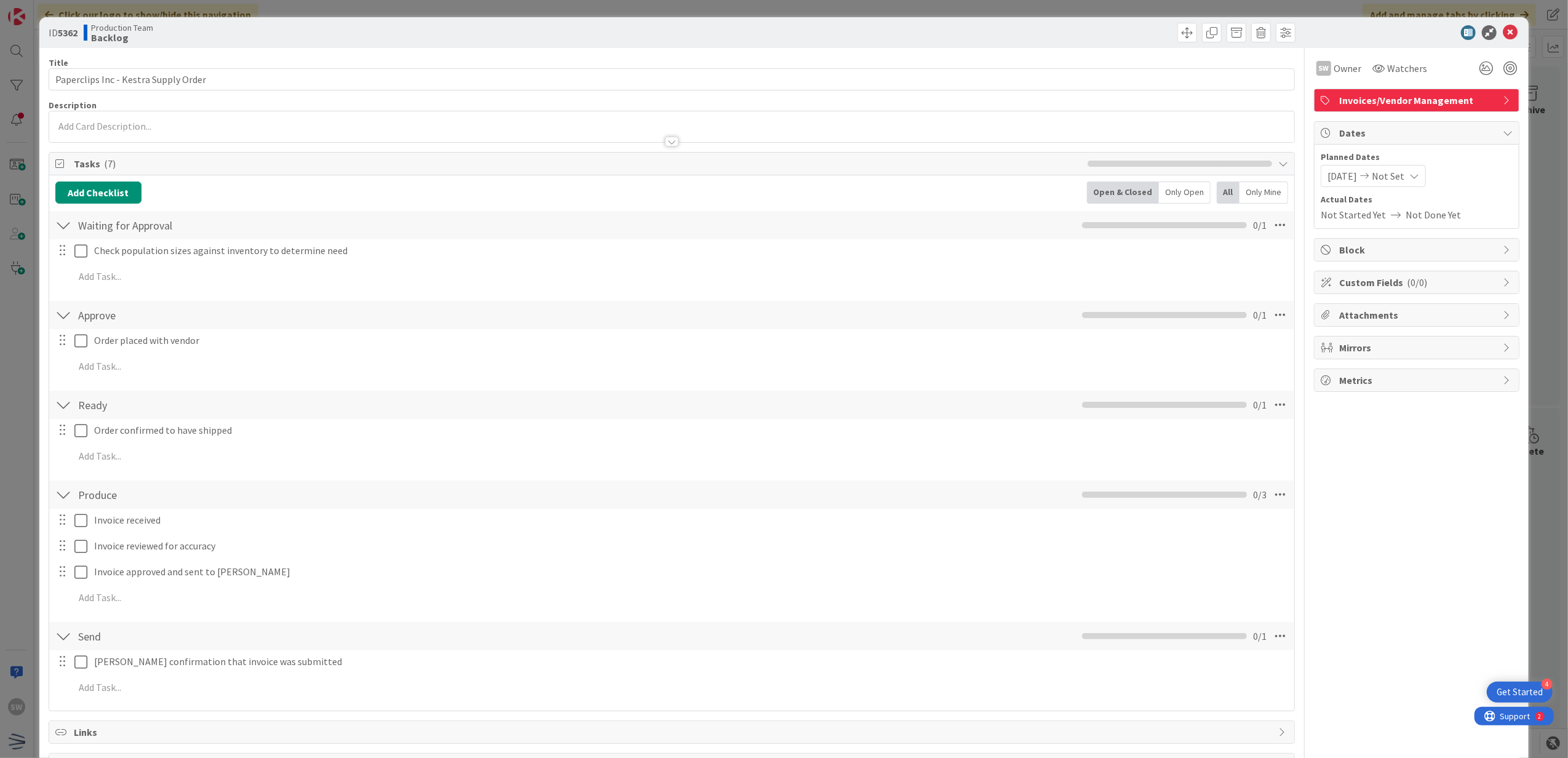
click at [69, 254] on div at bounding box center [63, 250] width 16 height 18
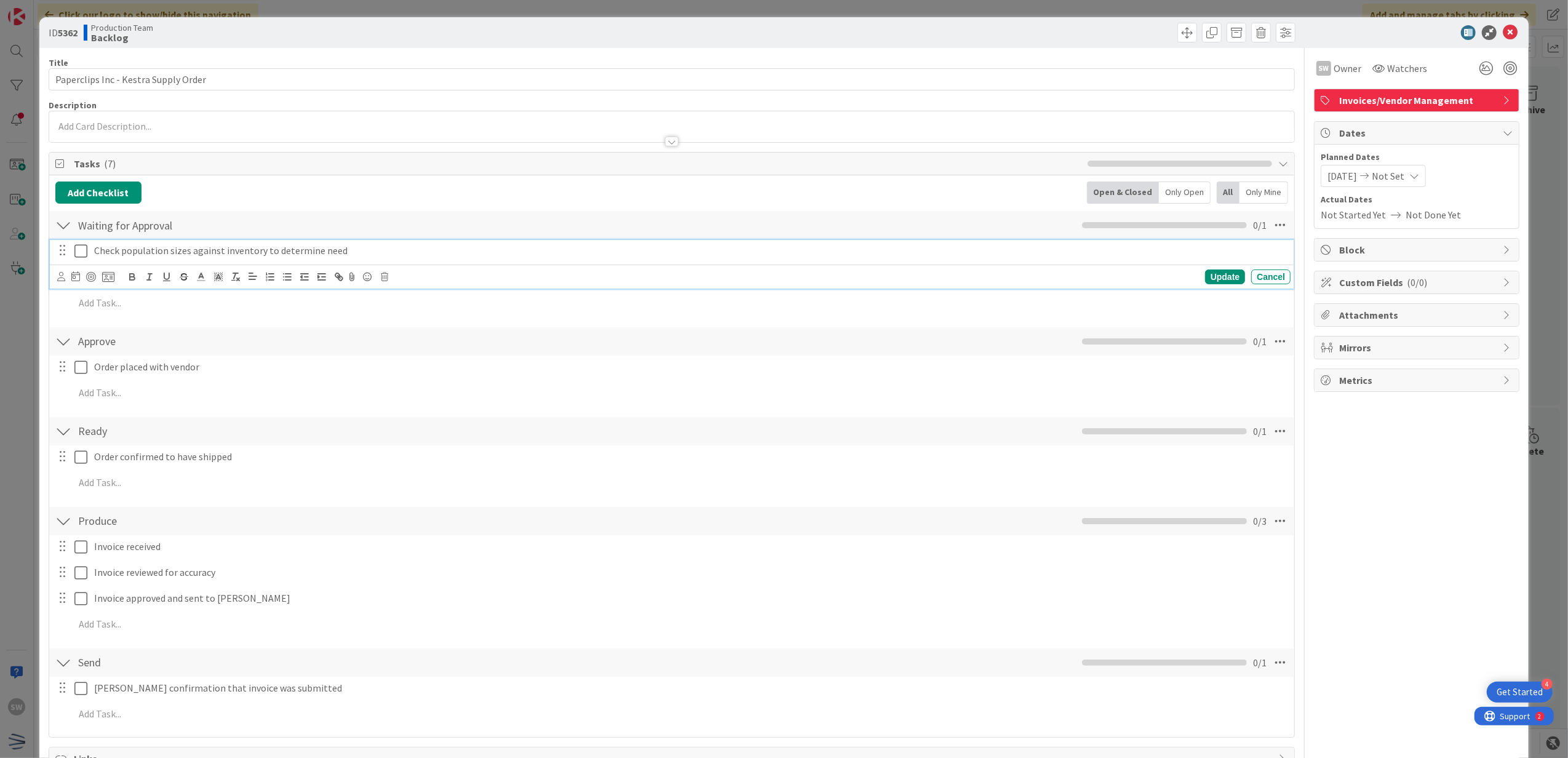
click at [78, 254] on icon at bounding box center [80, 251] width 13 height 14
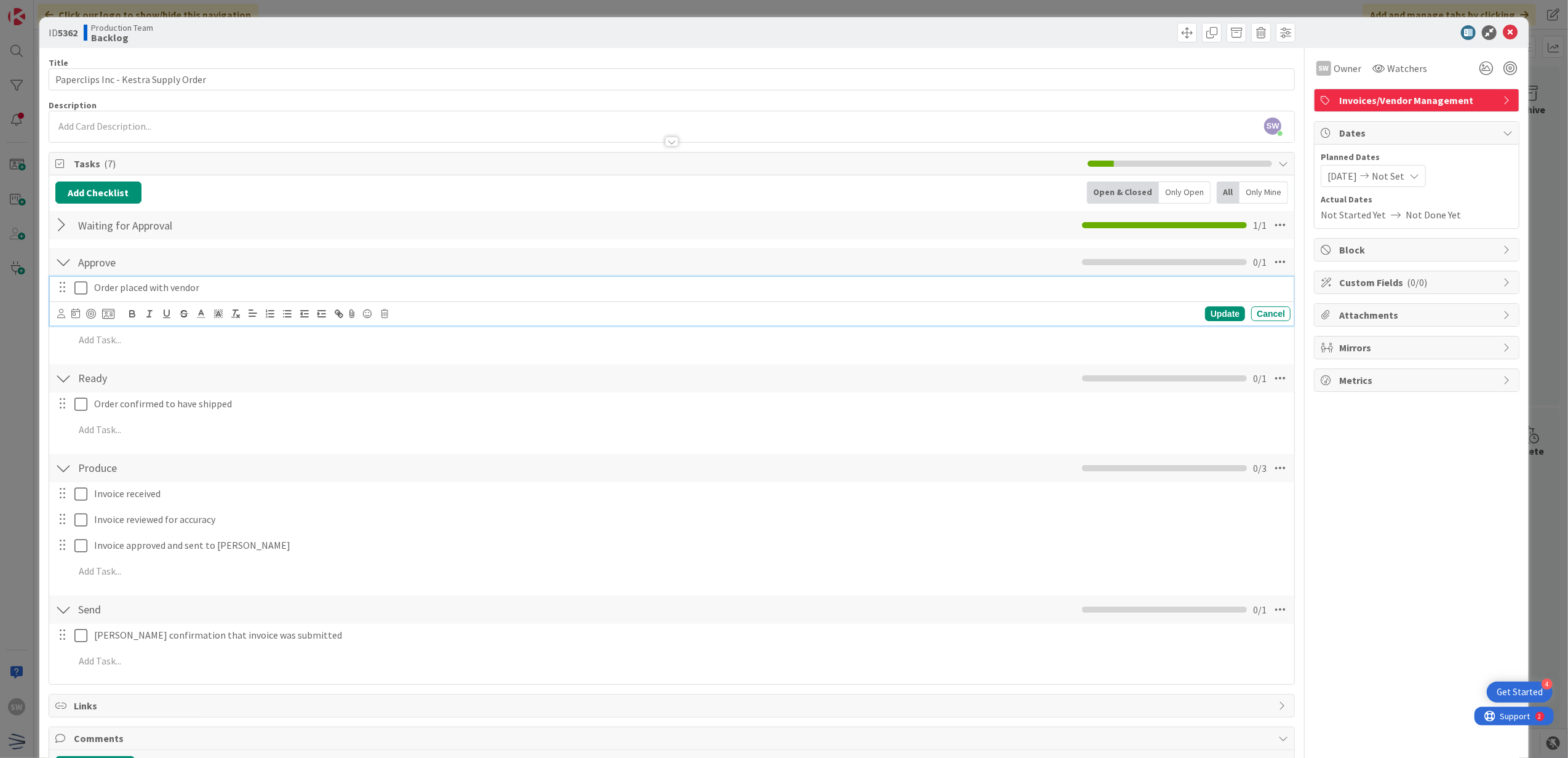
click at [74, 293] on icon at bounding box center [80, 288] width 13 height 14
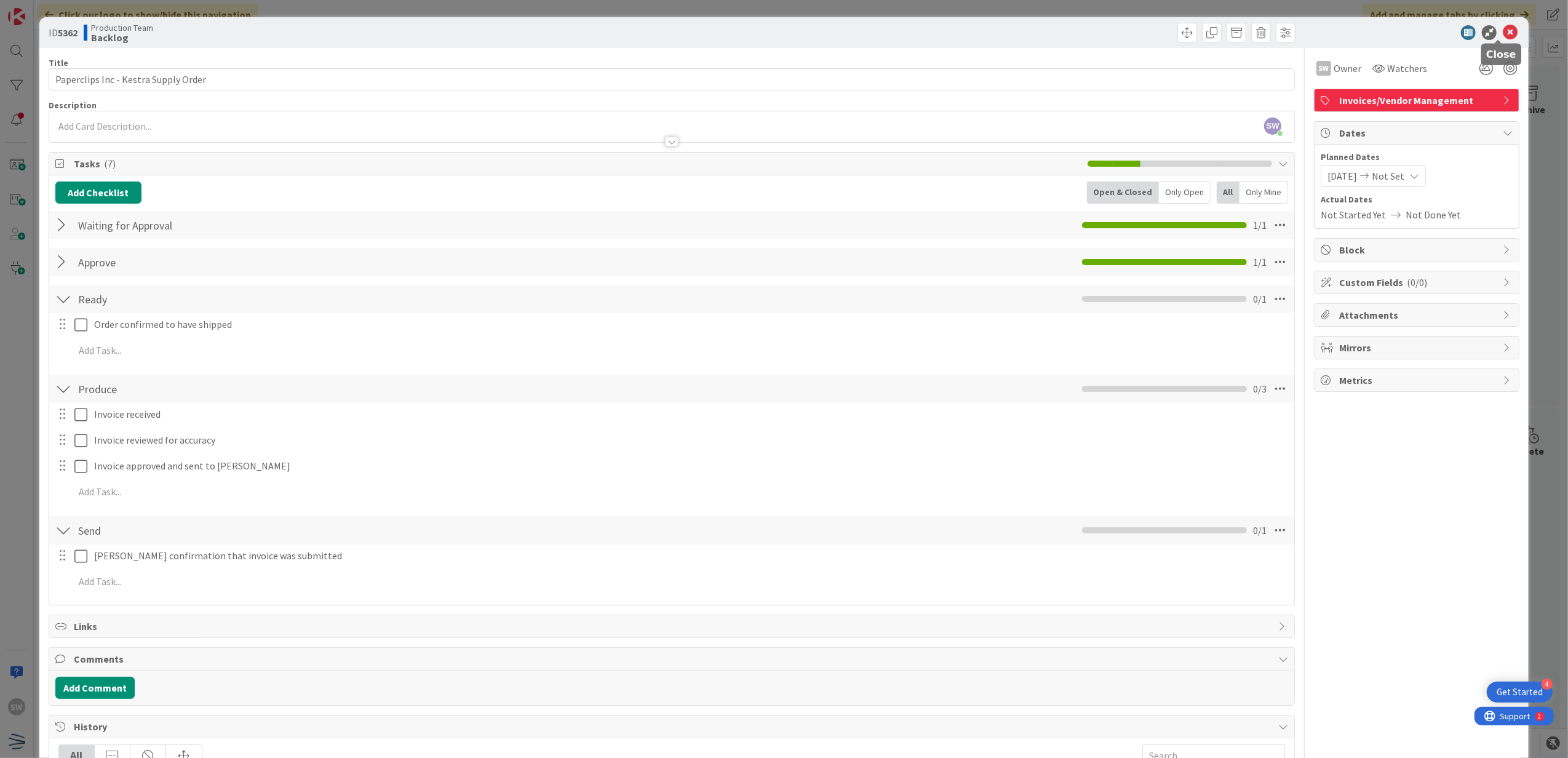
click at [1503, 35] on icon at bounding box center [1510, 33] width 14 height 14
